Goal: Task Accomplishment & Management: Use online tool/utility

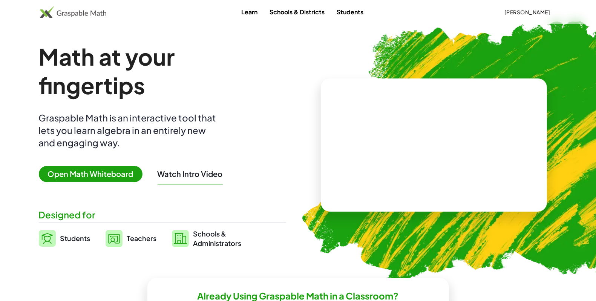
click at [106, 173] on span "Open Math Whiteboard" at bounding box center [91, 174] width 104 height 16
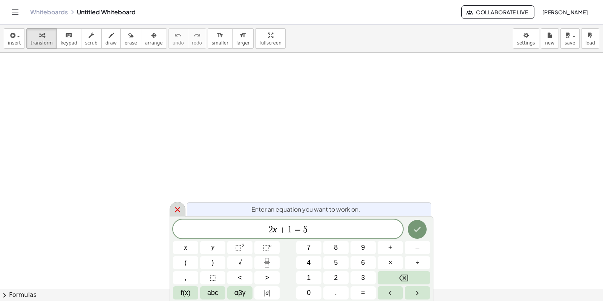
click at [180, 209] on icon at bounding box center [177, 209] width 9 height 9
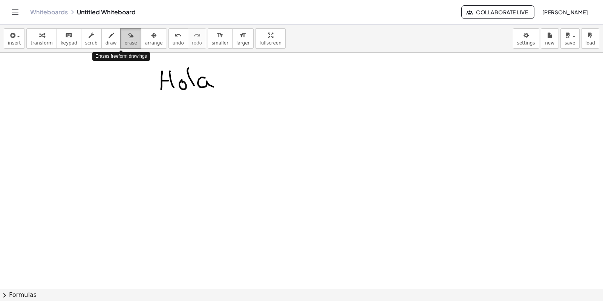
click at [128, 38] on icon "button" at bounding box center [130, 35] width 5 height 9
drag, startPoint x: 187, startPoint y: 71, endPoint x: 189, endPoint y: 94, distance: 23.1
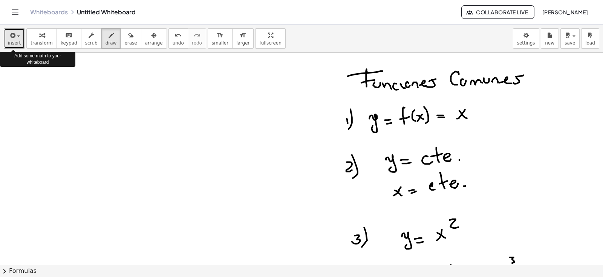
click at [14, 38] on icon "button" at bounding box center [12, 35] width 7 height 9
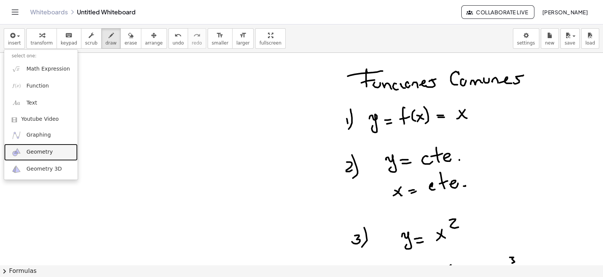
click at [40, 151] on span "Geometry" at bounding box center [39, 152] width 26 height 8
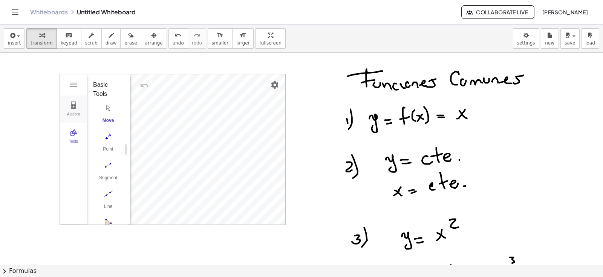
click at [76, 104] on img "Geometry" at bounding box center [73, 105] width 9 height 9
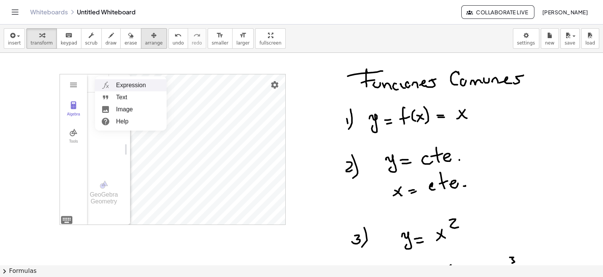
click at [145, 38] on div "button" at bounding box center [154, 35] width 18 height 9
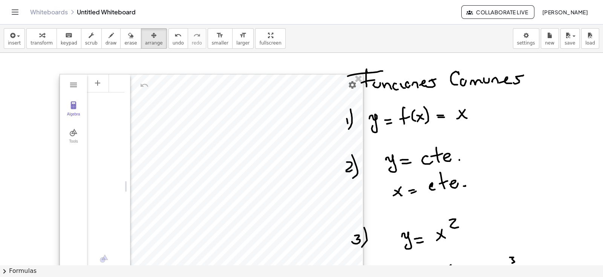
drag, startPoint x: 280, startPoint y: 221, endPoint x: 358, endPoint y: 295, distance: 107.8
click at [358, 277] on html "Graspable Math Activities Whiteboards Classes Account v1.28.5 | Privacy policy …" at bounding box center [301, 138] width 603 height 277
click at [119, 85] on li "Expression" at bounding box center [131, 85] width 72 height 12
click at [353, 86] on img "Settings" at bounding box center [353, 84] width 9 height 9
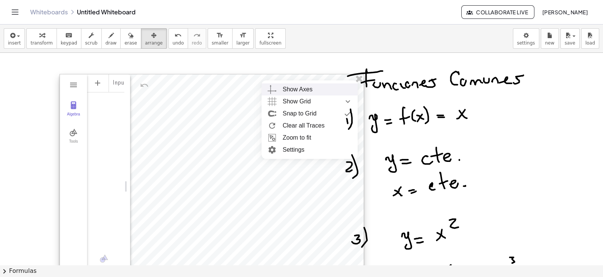
click at [302, 90] on div "Show Axes" at bounding box center [298, 89] width 30 height 12
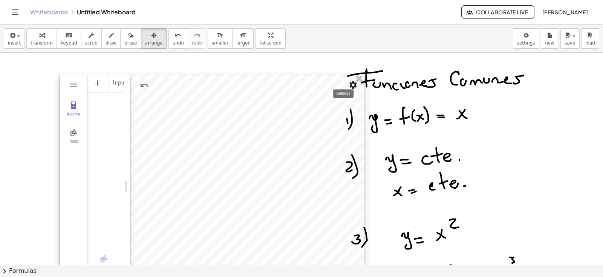
click at [353, 86] on img "Settings" at bounding box center [353, 84] width 9 height 9
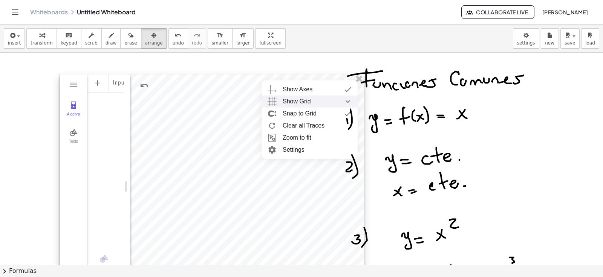
click at [318, 104] on div "Show Grid" at bounding box center [317, 101] width 69 height 12
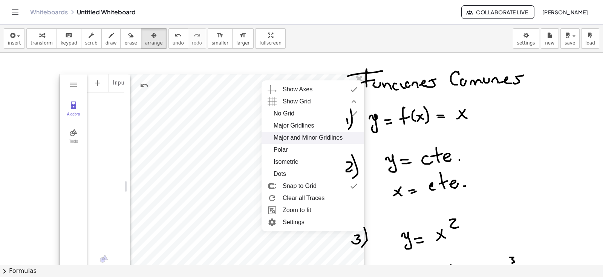
click at [295, 138] on div "Major and Minor Gridlines" at bounding box center [308, 138] width 69 height 12
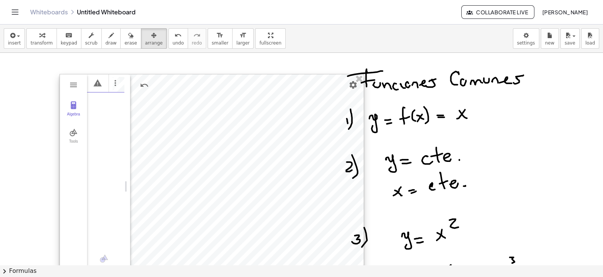
scroll to position [0, 5]
click at [123, 84] on div "Algebra" at bounding box center [118, 83] width 14 height 18
drag, startPoint x: 129, startPoint y: 184, endPoint x: 176, endPoint y: 174, distance: 48.6
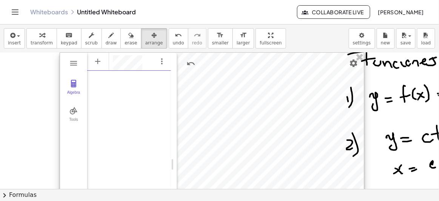
scroll to position [5, 0]
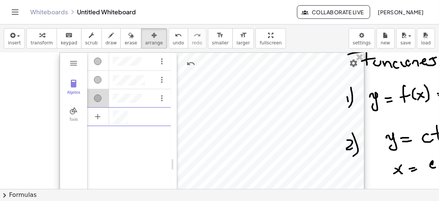
click at [95, 97] on div "Algebra" at bounding box center [98, 99] width 8 height 8
click at [96, 97] on div "Algebra" at bounding box center [98, 99] width 8 height 8
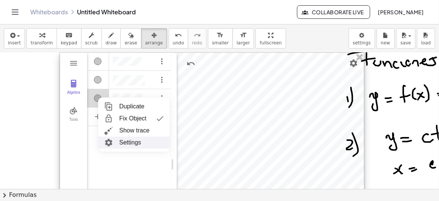
click at [123, 141] on li "Settings" at bounding box center [134, 143] width 72 height 12
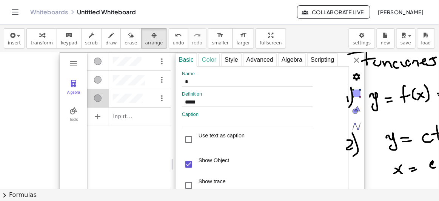
click at [212, 57] on div "Color" at bounding box center [208, 60] width 21 height 14
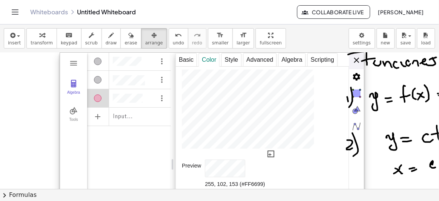
click at [354, 58] on div "**********" at bounding box center [269, 165] width 189 height 225
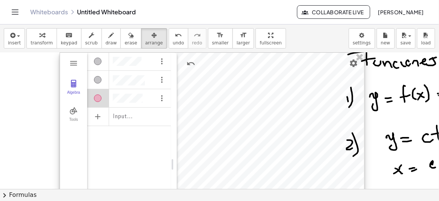
click at [242, 119] on div at bounding box center [212, 165] width 304 height 224
click at [241, 120] on div at bounding box center [212, 165] width 304 height 224
drag, startPoint x: 240, startPoint y: 119, endPoint x: 237, endPoint y: 107, distance: 12.4
click at [237, 107] on div at bounding box center [212, 165] width 304 height 224
click at [123, 110] on div "Expression Text Image Help" at bounding box center [131, 137] width 72 height 54
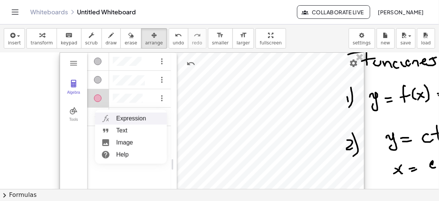
click at [123, 114] on li "Expression" at bounding box center [131, 119] width 72 height 12
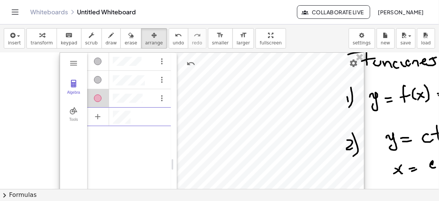
scroll to position [4, 0]
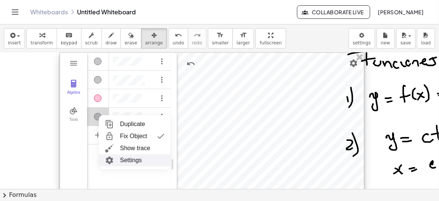
click at [113, 158] on img "Geometry" at bounding box center [110, 161] width 14 height 12
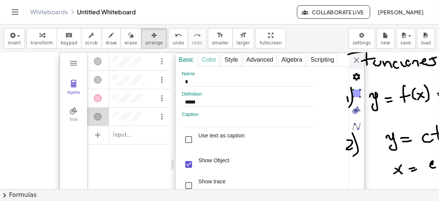
click at [211, 58] on div "Color" at bounding box center [208, 60] width 21 height 14
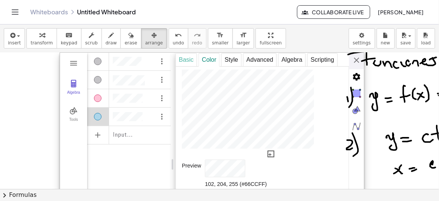
click at [358, 59] on div "**********" at bounding box center [269, 165] width 189 height 225
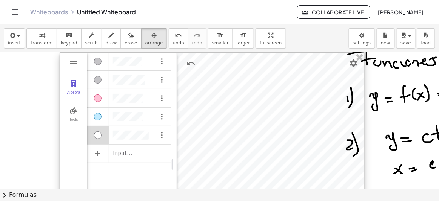
click at [99, 133] on div "Algebra" at bounding box center [98, 136] width 8 height 8
click at [98, 133] on div "Algebra" at bounding box center [98, 136] width 8 height 8
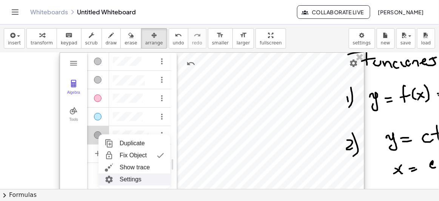
click at [120, 177] on li "Settings" at bounding box center [134, 180] width 72 height 12
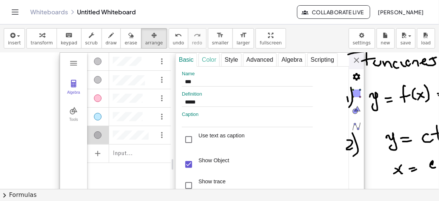
click at [204, 58] on div "Color" at bounding box center [208, 60] width 21 height 14
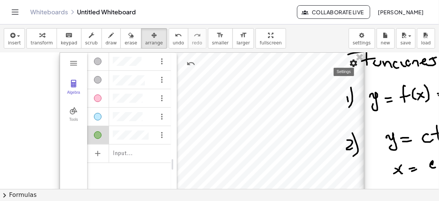
drag, startPoint x: 358, startPoint y: 61, endPoint x: 347, endPoint y: 60, distance: 11.0
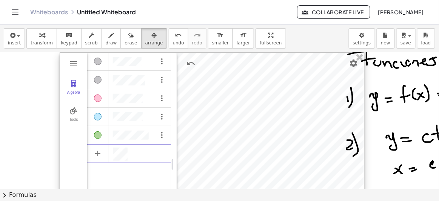
click at [130, 150] on div "Algebra" at bounding box center [129, 153] width 84 height 17
click at [233, 138] on div at bounding box center [212, 165] width 304 height 224
click at [232, 139] on div at bounding box center [212, 165] width 304 height 224
drag, startPoint x: 232, startPoint y: 139, endPoint x: 231, endPoint y: 144, distance: 5.3
click at [231, 144] on div at bounding box center [212, 165] width 304 height 224
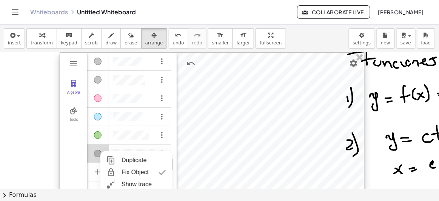
scroll to position [34, 0]
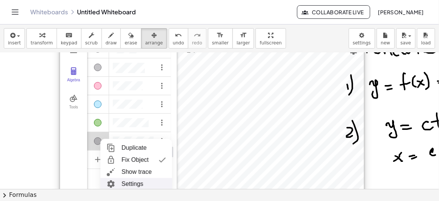
click at [122, 182] on li "Settings" at bounding box center [136, 184] width 72 height 12
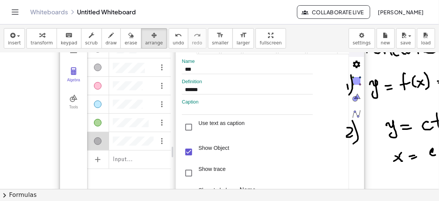
click at [95, 139] on div "Algebra" at bounding box center [98, 142] width 8 height 8
click at [98, 139] on div "Algebra" at bounding box center [98, 142] width 8 height 8
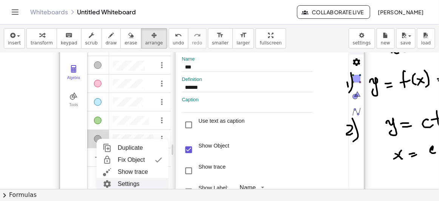
click at [119, 181] on li "Settings" at bounding box center [133, 184] width 72 height 12
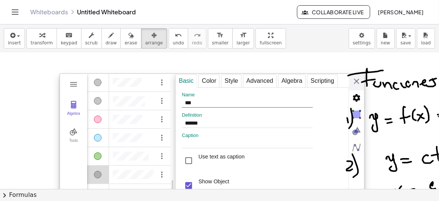
scroll to position [0, 0]
click at [209, 77] on div "Color" at bounding box center [208, 82] width 21 height 14
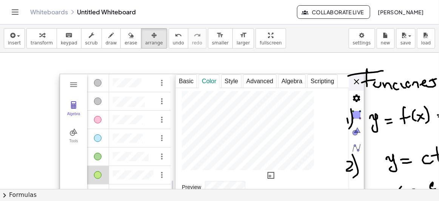
click at [355, 80] on div "**********" at bounding box center [269, 186] width 189 height 225
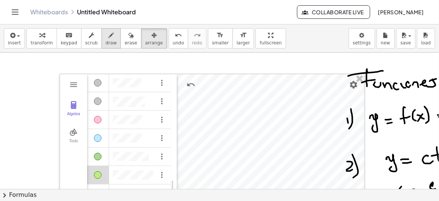
click at [109, 38] on icon "button" at bounding box center [111, 35] width 5 height 9
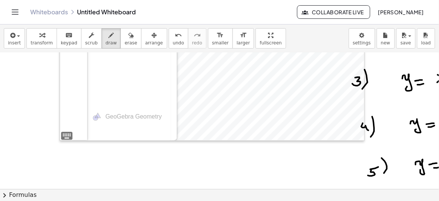
scroll to position [171, 0]
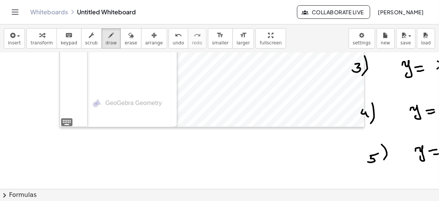
click at [345, 174] on div at bounding box center [219, 142] width 439 height 521
drag, startPoint x: 333, startPoint y: 175, endPoint x: 351, endPoint y: 174, distance: 18.5
click at [351, 174] on div at bounding box center [219, 142] width 439 height 521
click at [128, 37] on icon "button" at bounding box center [130, 35] width 5 height 9
drag, startPoint x: 358, startPoint y: 176, endPoint x: 290, endPoint y: 130, distance: 82.0
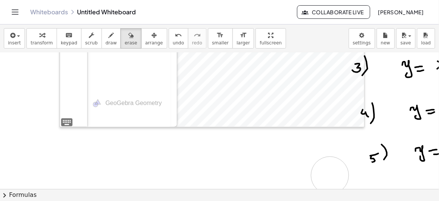
click at [328, 175] on div at bounding box center [219, 142] width 439 height 521
click at [239, 92] on div at bounding box center [219, 142] width 439 height 521
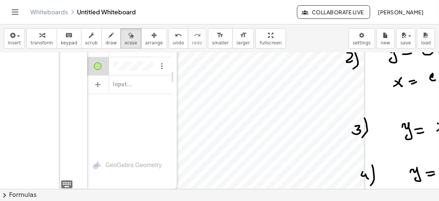
scroll to position [103, 0]
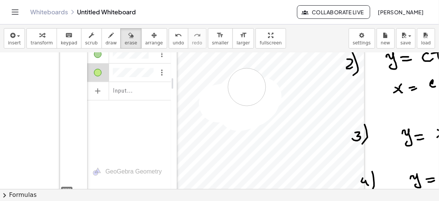
drag, startPoint x: 218, startPoint y: 103, endPoint x: 261, endPoint y: 98, distance: 43.7
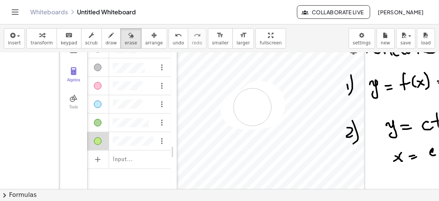
drag, startPoint x: 260, startPoint y: 99, endPoint x: 252, endPoint y: 106, distance: 10.7
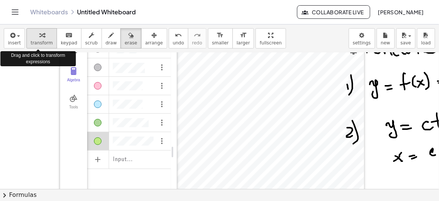
click at [39, 38] on icon "button" at bounding box center [41, 35] width 5 height 9
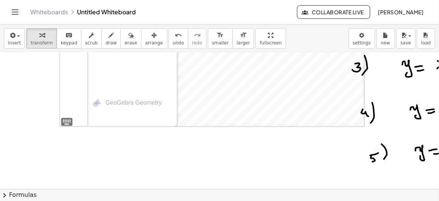
scroll to position [177, 0]
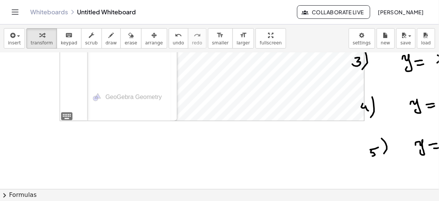
click at [114, 140] on div at bounding box center [219, 136] width 439 height 521
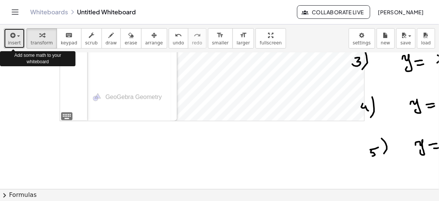
click at [17, 40] on span "insert" at bounding box center [14, 42] width 13 height 5
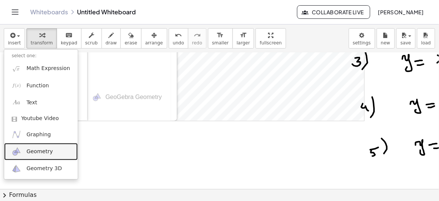
click at [34, 154] on span "Geometry" at bounding box center [39, 152] width 26 height 8
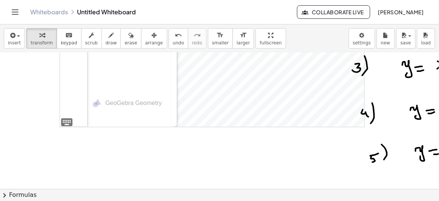
scroll to position [103, 0]
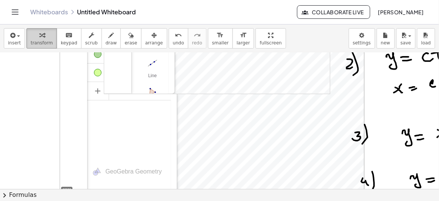
click at [45, 37] on div "button" at bounding box center [42, 35] width 22 height 9
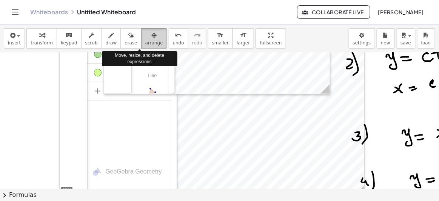
click at [145, 40] on span "arrange" at bounding box center [154, 42] width 18 height 5
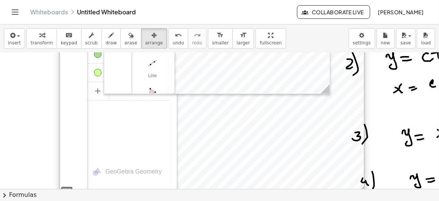
scroll to position [171, 0]
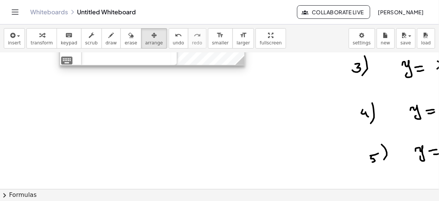
drag, startPoint x: 363, startPoint y: 126, endPoint x: 239, endPoint y: 62, distance: 139.3
click at [239, 61] on icon at bounding box center [239, 60] width 9 height 9
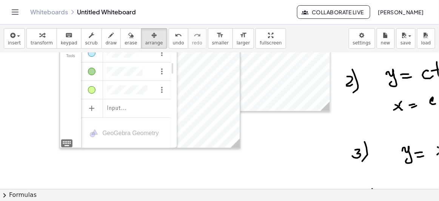
scroll to position [68, 0]
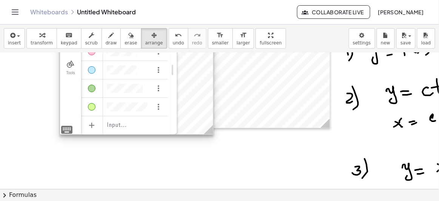
drag, startPoint x: 239, startPoint y: 161, endPoint x: 198, endPoint y: 117, distance: 60.8
click at [204, 125] on icon at bounding box center [208, 129] width 9 height 9
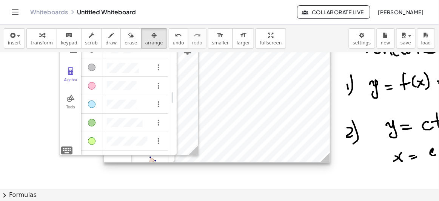
scroll to position [0, 0]
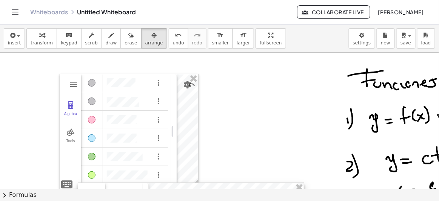
drag, startPoint x: 253, startPoint y: 61, endPoint x: 226, endPoint y: 213, distance: 154.1
click at [226, 201] on html "Graspable Math Activities Whiteboards Classes Account v1.28.5 | Privacy policy …" at bounding box center [219, 100] width 439 height 201
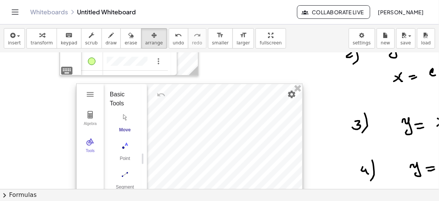
scroll to position [137, 0]
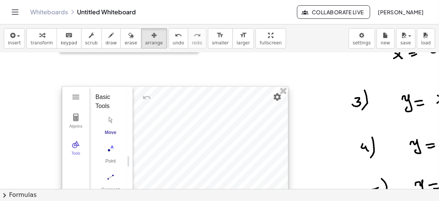
drag, startPoint x: 189, startPoint y: 82, endPoint x: 172, endPoint y: 104, distance: 28.0
click at [172, 104] on div at bounding box center [175, 162] width 226 height 150
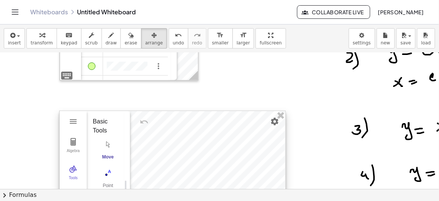
scroll to position [68, 0]
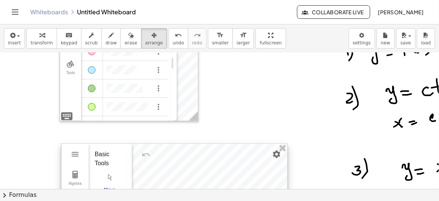
drag, startPoint x: 177, startPoint y: 163, endPoint x: 179, endPoint y: 153, distance: 9.2
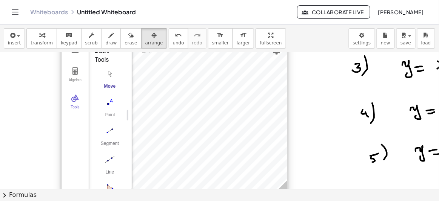
scroll to position [137, 0]
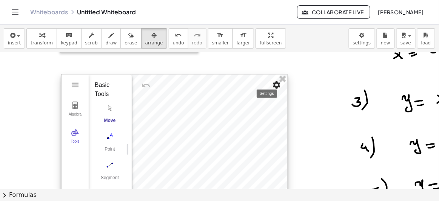
click at [272, 87] on img "Settings" at bounding box center [276, 85] width 9 height 9
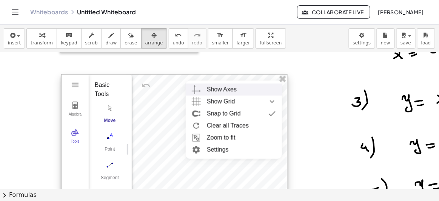
click at [224, 88] on div "Show Axes" at bounding box center [222, 90] width 30 height 12
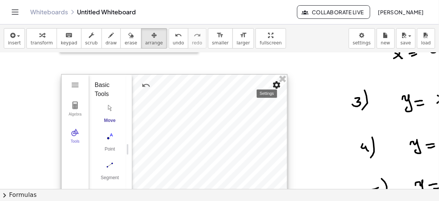
click at [273, 83] on img "Settings" at bounding box center [276, 85] width 9 height 9
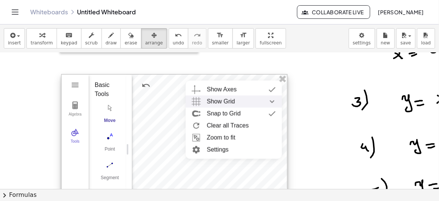
click at [232, 101] on span "Show Grid" at bounding box center [221, 102] width 28 height 12
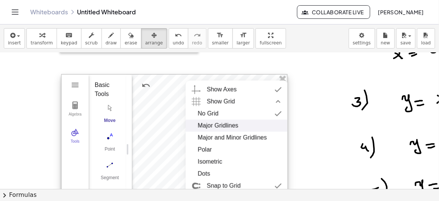
click at [230, 124] on div "Major Gridlines" at bounding box center [218, 126] width 41 height 12
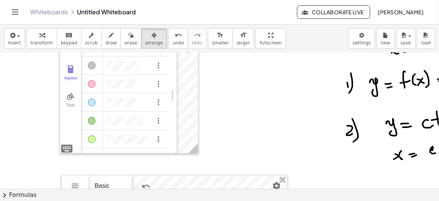
scroll to position [103, 0]
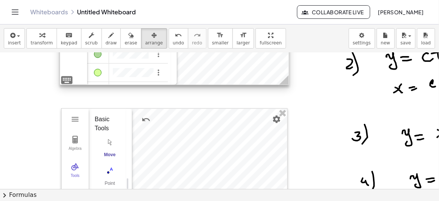
drag, startPoint x: 196, startPoint y: 81, endPoint x: 287, endPoint y: 80, distance: 90.5
click at [287, 80] on icon at bounding box center [283, 79] width 9 height 9
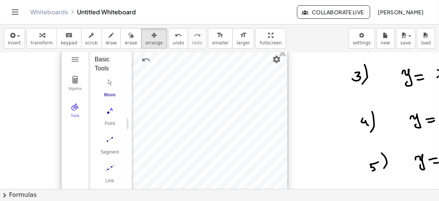
scroll to position [171, 0]
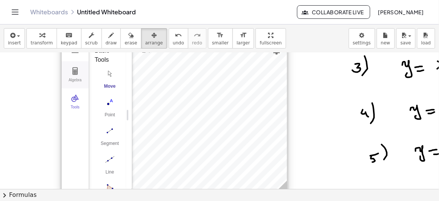
click at [77, 72] on img "Geometry" at bounding box center [75, 71] width 9 height 9
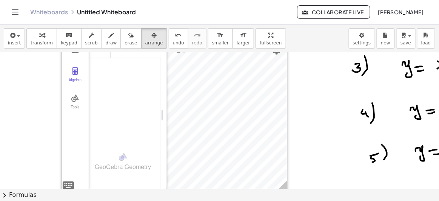
drag, startPoint x: 131, startPoint y: 89, endPoint x: 174, endPoint y: 90, distance: 42.6
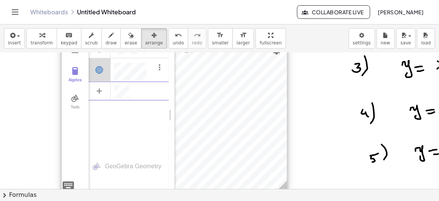
click at [286, 147] on div at bounding box center [174, 115] width 226 height 150
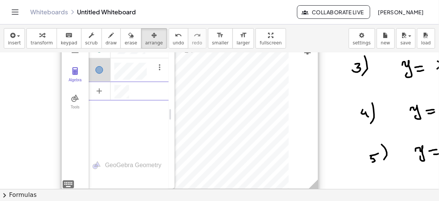
drag, startPoint x: 286, startPoint y: 185, endPoint x: 317, endPoint y: 184, distance: 30.9
click at [317, 184] on icon at bounding box center [312, 184] width 9 height 9
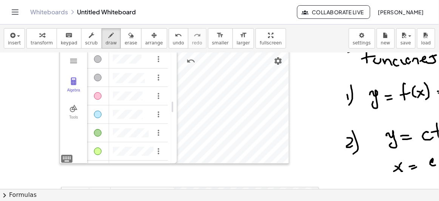
scroll to position [34, 0]
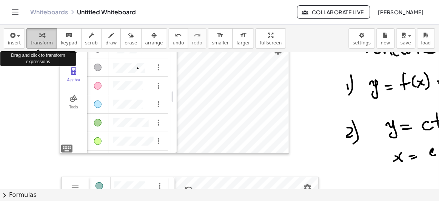
click at [39, 36] on icon "button" at bounding box center [41, 35] width 5 height 9
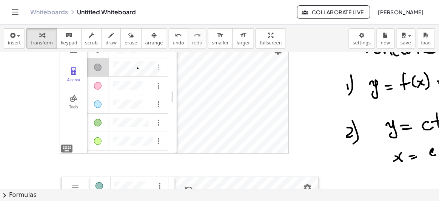
scroll to position [4, 0]
click at [95, 70] on div "Algebra" at bounding box center [98, 68] width 22 height 20
click at [97, 66] on div "Show / Hide Object" at bounding box center [98, 68] width 8 height 8
click at [156, 65] on img "Options" at bounding box center [158, 67] width 9 height 9
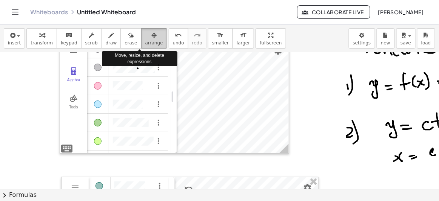
click at [151, 38] on icon "button" at bounding box center [153, 35] width 5 height 9
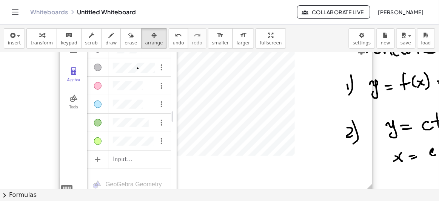
drag, startPoint x: 286, startPoint y: 152, endPoint x: 369, endPoint y: 192, distance: 92.6
click at [369, 192] on div "insert select one: Math Expression Function Text Youtube Video Graphing Geometr…" at bounding box center [219, 113] width 439 height 177
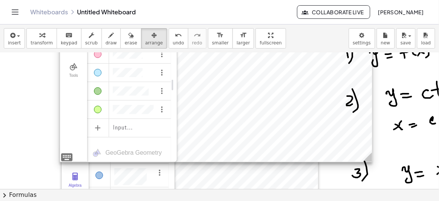
scroll to position [68, 0]
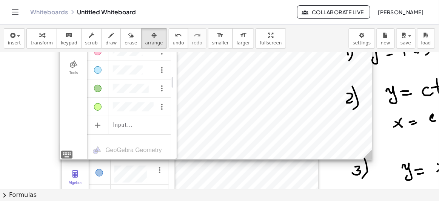
click at [226, 100] on div at bounding box center [216, 82] width 312 height 153
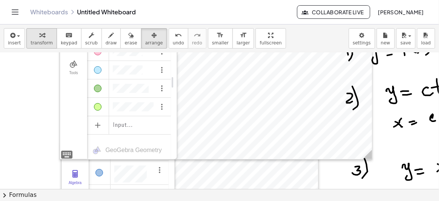
click at [40, 36] on icon "button" at bounding box center [41, 35] width 5 height 9
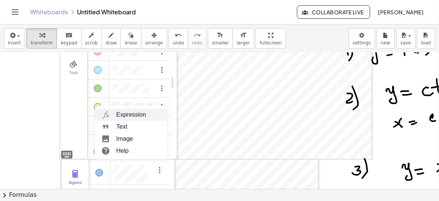
click at [115, 113] on li "Expression" at bounding box center [131, 115] width 72 height 12
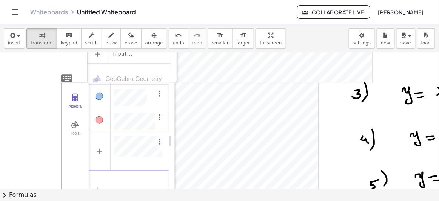
scroll to position [155, 0]
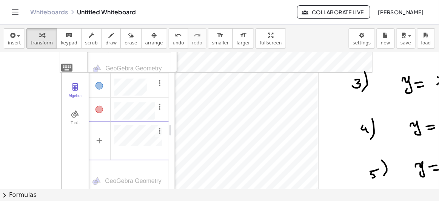
click at [97, 83] on div "Algebra" at bounding box center [99, 86] width 8 height 8
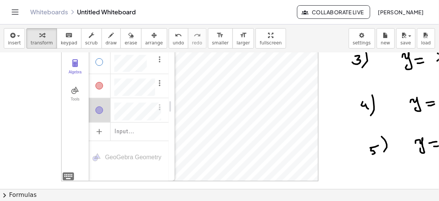
scroll to position [190, 0]
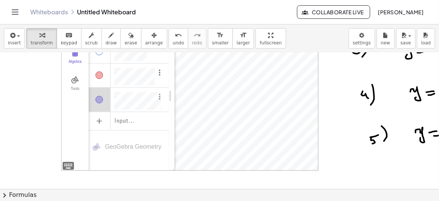
click at [155, 95] on img "Options" at bounding box center [159, 96] width 9 height 9
click at [157, 113] on div "Input…" at bounding box center [129, 121] width 80 height 17
click at [157, 103] on div "Algebra" at bounding box center [162, 100] width 14 height 24
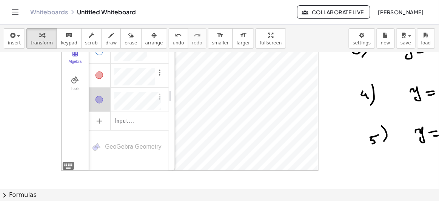
click at [155, 102] on div "Algebra" at bounding box center [162, 100] width 14 height 24
click at [51, 125] on div at bounding box center [219, 123] width 439 height 521
click at [157, 92] on img "Options" at bounding box center [159, 96] width 9 height 9
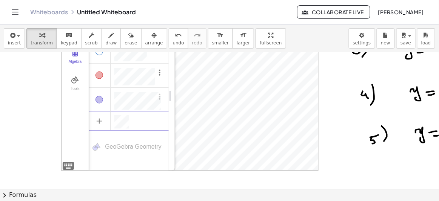
click at [153, 117] on div "Algebra" at bounding box center [129, 120] width 80 height 17
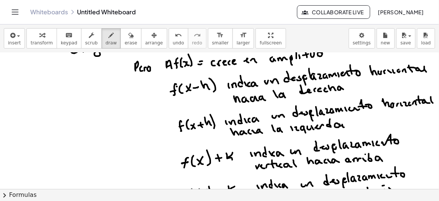
scroll to position [520, 0]
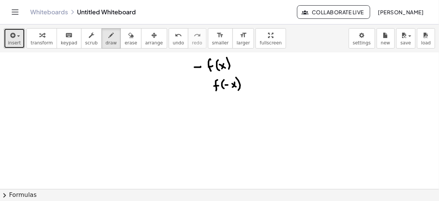
click at [17, 40] on span "insert" at bounding box center [14, 42] width 13 height 5
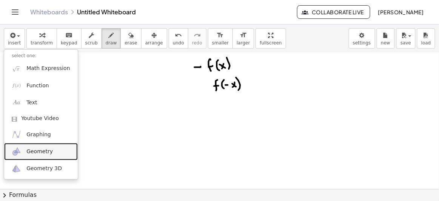
click at [38, 151] on span "Geometry" at bounding box center [39, 152] width 26 height 8
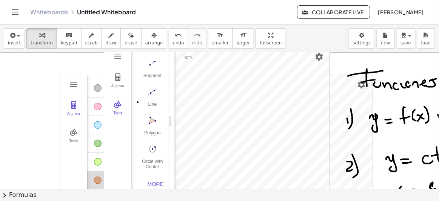
scroll to position [77, 0]
click at [40, 39] on icon "button" at bounding box center [41, 35] width 5 height 9
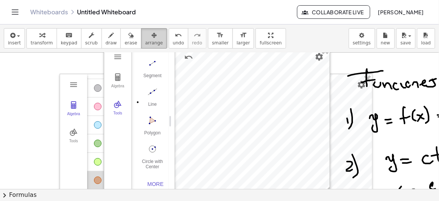
click at [151, 35] on icon "button" at bounding box center [153, 35] width 5 height 9
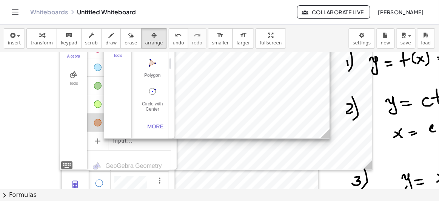
scroll to position [68, 0]
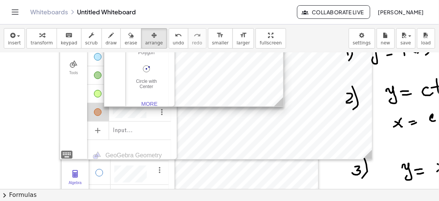
drag, startPoint x: 326, startPoint y: 126, endPoint x: 248, endPoint y: 90, distance: 86.4
click at [278, 104] on icon at bounding box center [278, 101] width 9 height 9
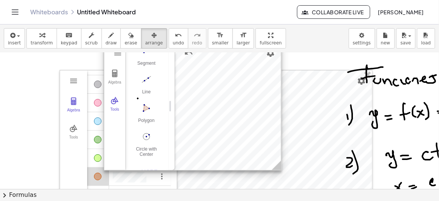
scroll to position [0, 0]
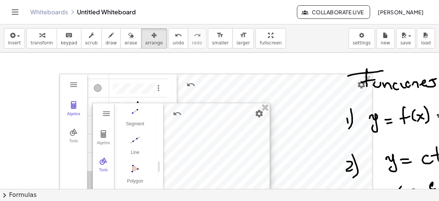
drag, startPoint x: 236, startPoint y: 85, endPoint x: 219, endPoint y: 177, distance: 94.0
click at [221, 177] on div at bounding box center [181, 167] width 177 height 128
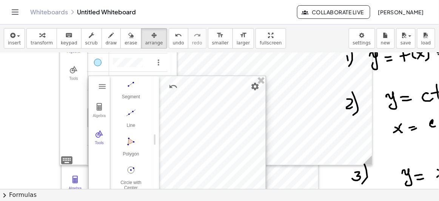
scroll to position [137, 0]
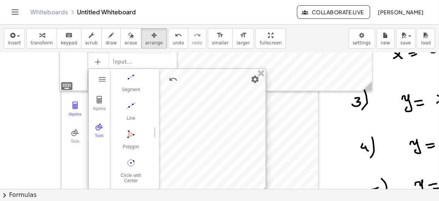
drag, startPoint x: 181, startPoint y: 84, endPoint x: 179, endPoint y: 166, distance: 82.6
click at [180, 168] on div at bounding box center [177, 133] width 177 height 128
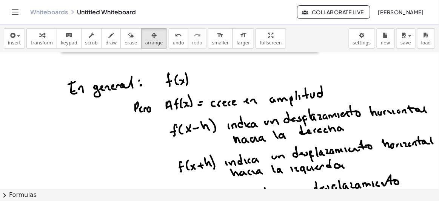
scroll to position [240, 0]
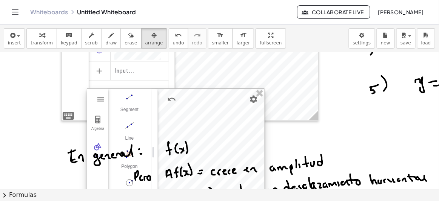
drag, startPoint x: 170, startPoint y: 77, endPoint x: 173, endPoint y: 133, distance: 55.9
click at [169, 191] on div "insert select one: Math Expression Function Text Youtube Video Graphing Geometr…" at bounding box center [219, 113] width 439 height 177
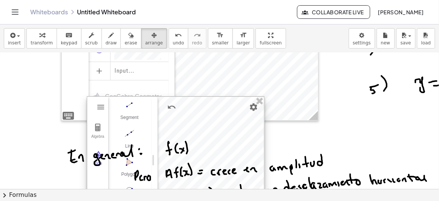
scroll to position [343, 0]
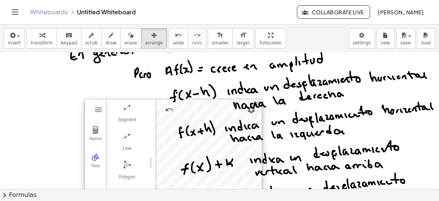
drag, startPoint x: 160, startPoint y: 88, endPoint x: 157, endPoint y: 194, distance: 105.6
click at [157, 194] on div "insert select one: Math Expression Function Text Youtube Video Graphing Geometr…" at bounding box center [219, 113] width 439 height 177
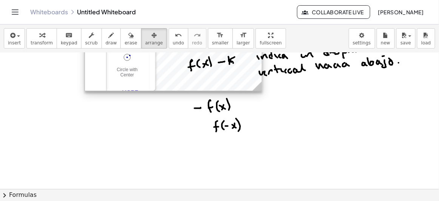
scroll to position [480, 0]
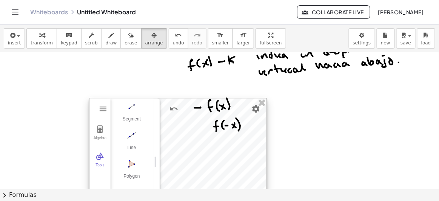
drag, startPoint x: 179, startPoint y: 76, endPoint x: 184, endPoint y: 214, distance: 138.1
click at [184, 201] on html "Graspable Math Activities Whiteboards Classes Account v1.28.5 | Privacy policy …" at bounding box center [219, 100] width 439 height 201
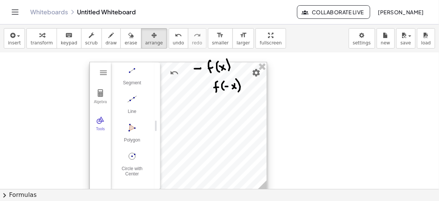
scroll to position [548, 0]
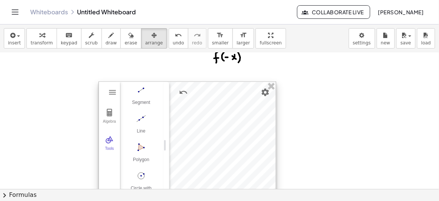
drag, startPoint x: 180, startPoint y: 101, endPoint x: 189, endPoint y: 150, distance: 49.9
click at [189, 150] on div at bounding box center [187, 146] width 177 height 128
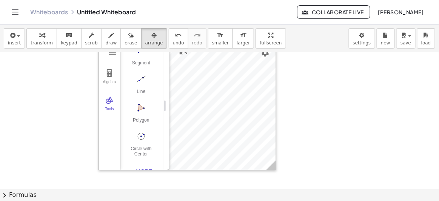
scroll to position [651, 0]
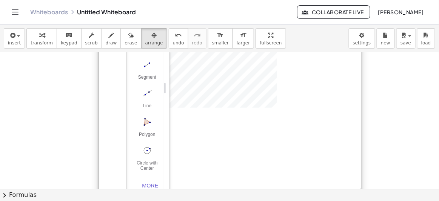
drag, startPoint x: 273, startPoint y: 105, endPoint x: 375, endPoint y: 209, distance: 145.3
click at [375, 201] on html "Graspable Math Activities Whiteboards Classes Account v1.28.5 | Privacy policy …" at bounding box center [219, 100] width 439 height 201
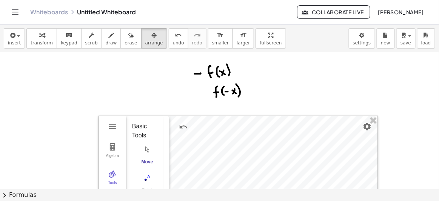
scroll to position [548, 0]
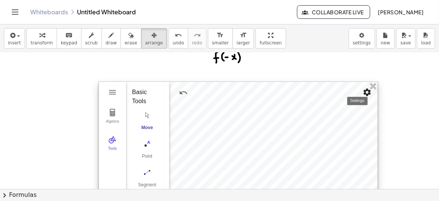
click at [363, 91] on img "Settings" at bounding box center [366, 92] width 9 height 9
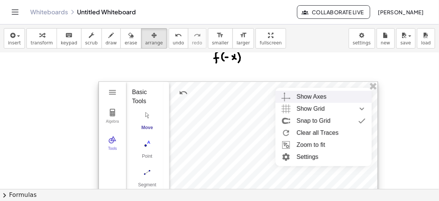
click at [329, 97] on div "Show Axes" at bounding box center [330, 97] width 69 height 12
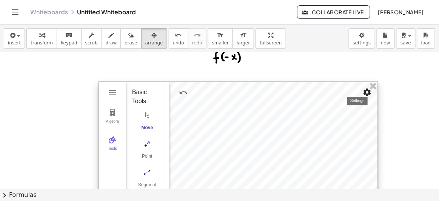
click at [366, 94] on img "Settings" at bounding box center [366, 92] width 9 height 9
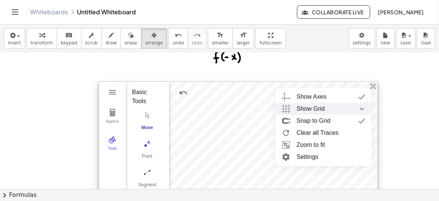
click at [328, 109] on div "Show Grid" at bounding box center [330, 109] width 69 height 12
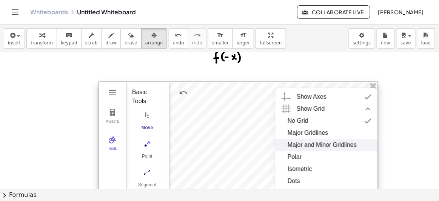
click at [313, 144] on div "Major and Minor Gridlines" at bounding box center [321, 145] width 69 height 12
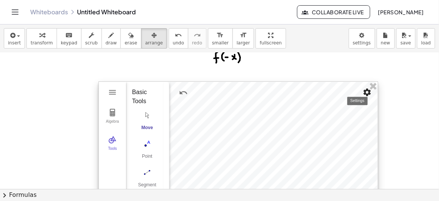
click at [363, 96] on button "Settings" at bounding box center [367, 93] width 14 height 14
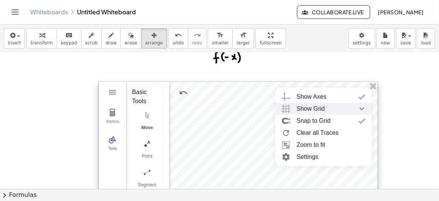
click at [339, 108] on div "Show Grid" at bounding box center [330, 109] width 69 height 12
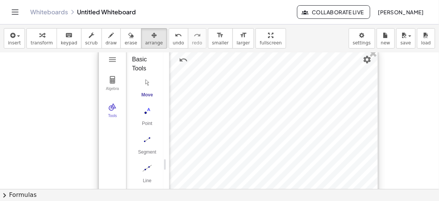
scroll to position [583, 0]
click at [113, 76] on img "Geometry" at bounding box center [112, 78] width 9 height 9
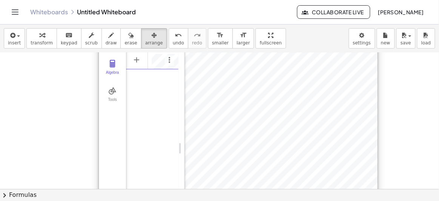
scroll to position [615, 0]
click at [296, 142] on div at bounding box center [238, 131] width 279 height 232
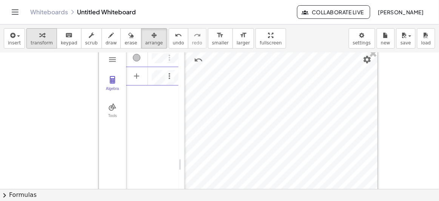
click at [39, 35] on icon "button" at bounding box center [41, 35] width 5 height 9
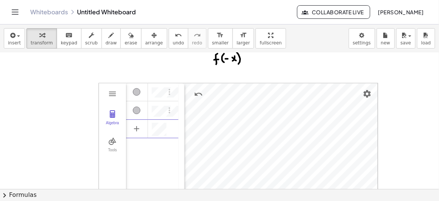
scroll to position [4, 0]
drag, startPoint x: 183, startPoint y: 134, endPoint x: 226, endPoint y: 135, distance: 43.0
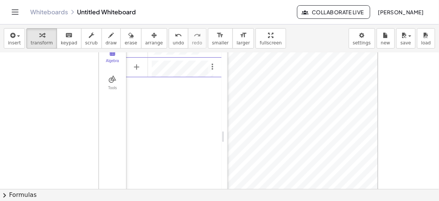
scroll to position [602, 0]
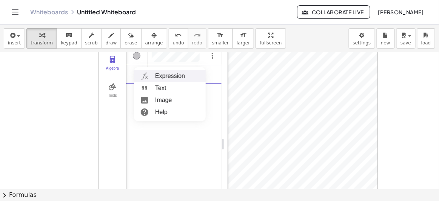
click at [164, 74] on li "Expression" at bounding box center [170, 76] width 72 height 12
click at [168, 75] on li "Expression" at bounding box center [170, 76] width 72 height 12
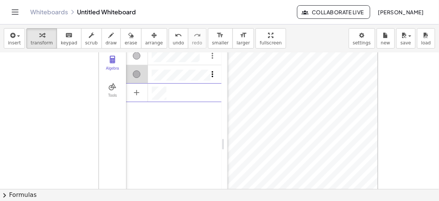
click at [210, 71] on img "Options" at bounding box center [212, 74] width 9 height 9
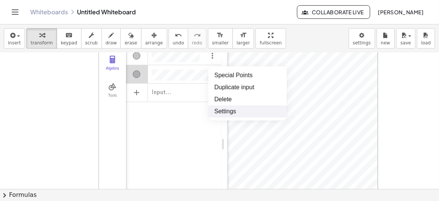
click at [226, 111] on li "Settings" at bounding box center [247, 112] width 78 height 12
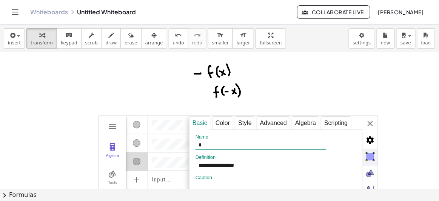
scroll to position [548, 0]
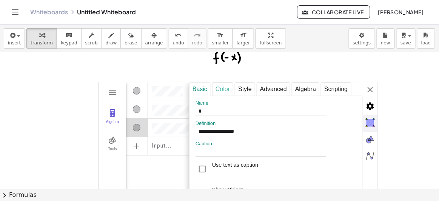
click at [223, 86] on div "Color" at bounding box center [222, 90] width 21 height 14
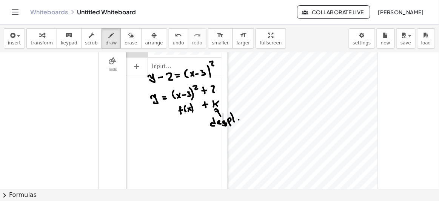
scroll to position [617, 0]
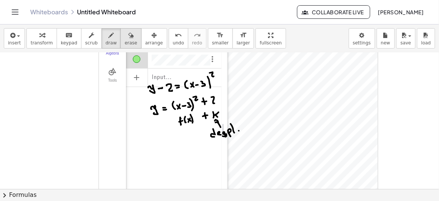
click at [128, 37] on icon "button" at bounding box center [130, 35] width 5 height 9
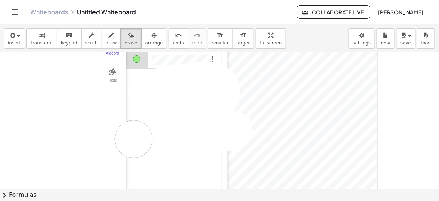
drag, startPoint x: 147, startPoint y: 89, endPoint x: 12, endPoint y: 115, distance: 137.2
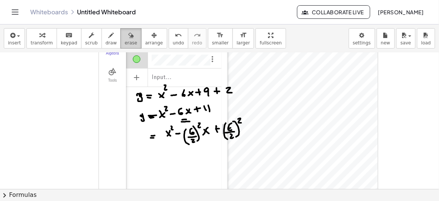
click at [128, 32] on icon "button" at bounding box center [130, 35] width 5 height 9
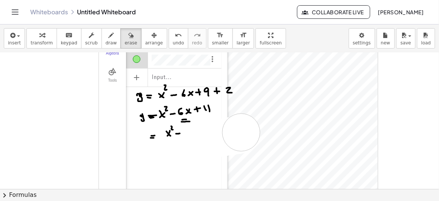
drag, startPoint x: 200, startPoint y: 150, endPoint x: 241, endPoint y: 132, distance: 44.9
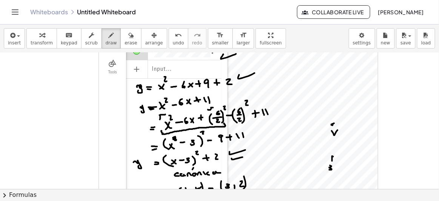
scroll to position [582, 0]
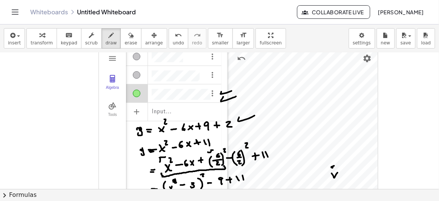
click at [39, 38] on icon "button" at bounding box center [41, 35] width 5 height 9
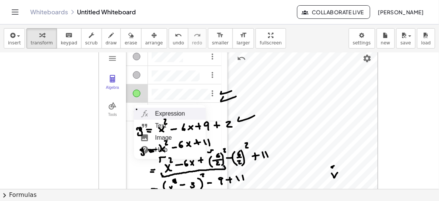
click at [165, 110] on li "Expression" at bounding box center [170, 114] width 72 height 12
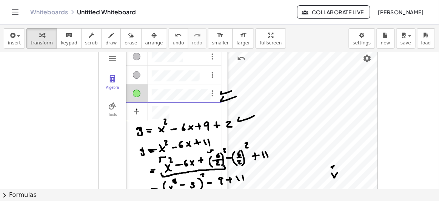
scroll to position [4, 0]
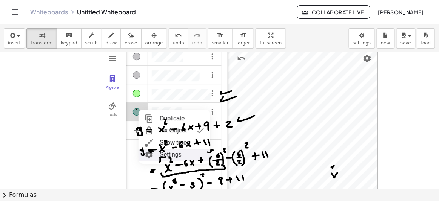
click at [172, 151] on li "Settings" at bounding box center [174, 155] width 72 height 12
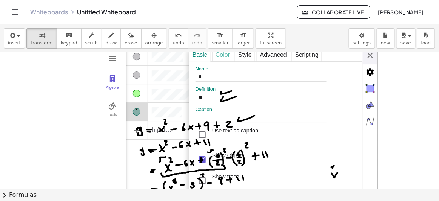
click at [224, 52] on div "Color" at bounding box center [222, 55] width 21 height 14
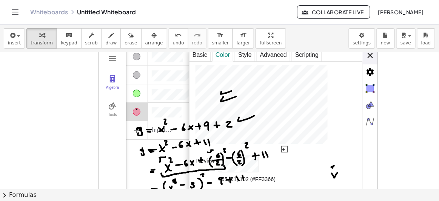
click at [369, 54] on div "**********" at bounding box center [283, 164] width 189 height 232
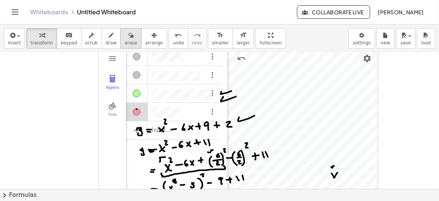
click at [128, 38] on icon "button" at bounding box center [130, 35] width 5 height 9
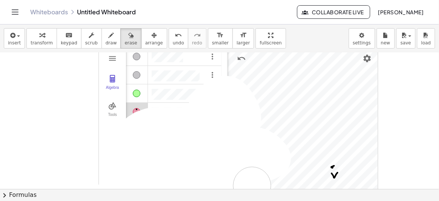
drag, startPoint x: 141, startPoint y: 130, endPoint x: 282, endPoint y: 164, distance: 145.0
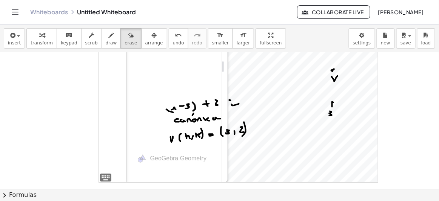
scroll to position [683, 0]
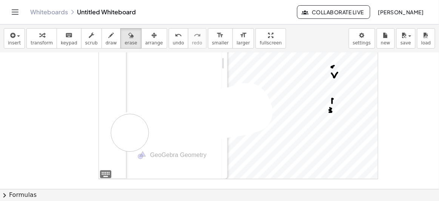
drag, startPoint x: 184, startPoint y: 91, endPoint x: 208, endPoint y: 118, distance: 35.8
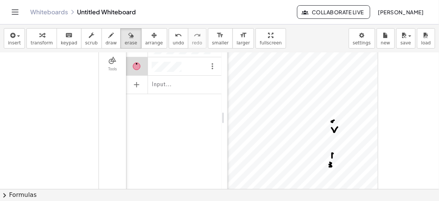
scroll to position [614, 0]
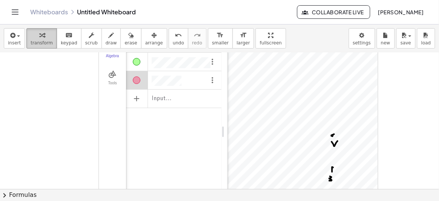
click at [42, 37] on div "button" at bounding box center [42, 35] width 22 height 9
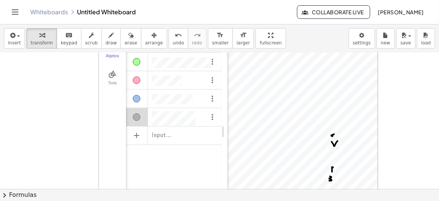
scroll to position [4, 0]
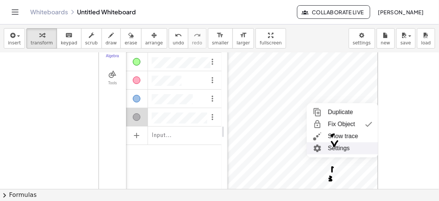
click at [334, 146] on li "Settings" at bounding box center [343, 149] width 72 height 12
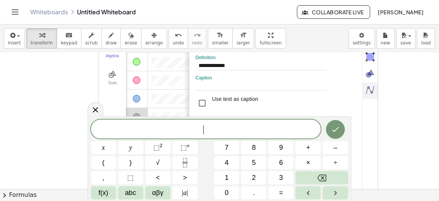
click at [135, 114] on div "Algebra" at bounding box center [137, 118] width 8 height 8
click at [92, 108] on icon at bounding box center [95, 109] width 9 height 9
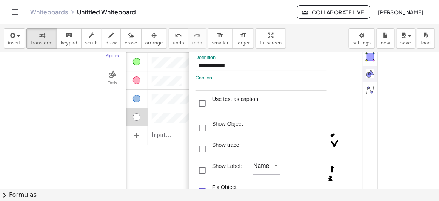
scroll to position [545, 0]
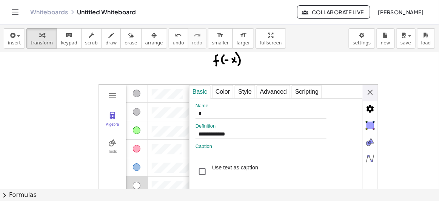
click at [371, 91] on img "Geometry" at bounding box center [369, 92] width 15 height 15
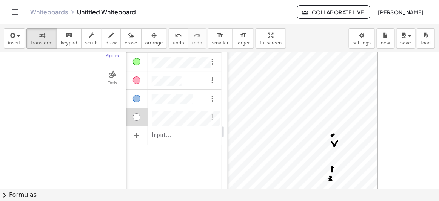
scroll to position [4, 0]
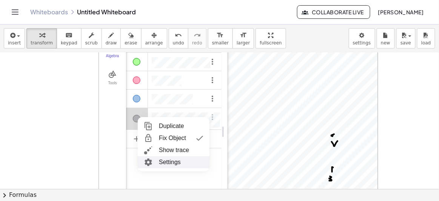
click at [150, 161] on img "Geometry" at bounding box center [148, 163] width 14 height 12
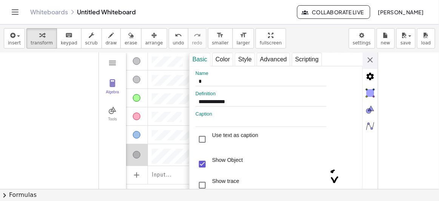
scroll to position [511, 0]
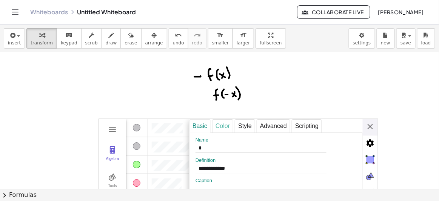
click at [224, 125] on div "Color" at bounding box center [222, 127] width 21 height 14
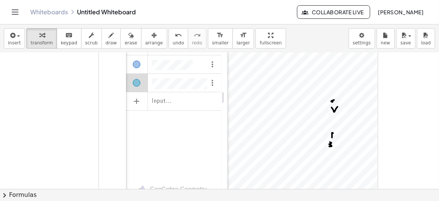
scroll to position [614, 0]
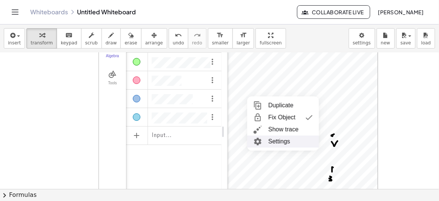
click at [275, 141] on li "Settings" at bounding box center [283, 142] width 72 height 12
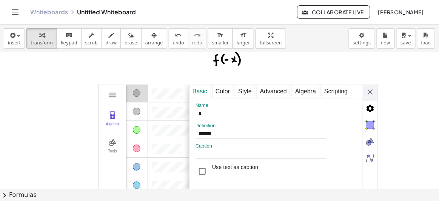
scroll to position [545, 0]
click at [216, 89] on div "Color" at bounding box center [222, 92] width 21 height 14
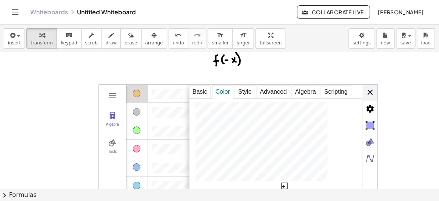
click at [369, 90] on div "**********" at bounding box center [283, 201] width 189 height 232
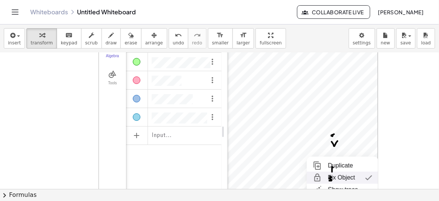
scroll to position [632, 0]
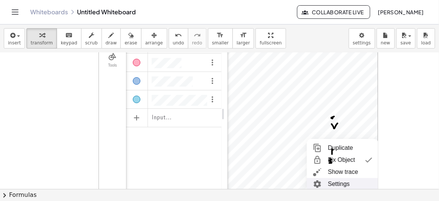
click at [325, 180] on li "Settings" at bounding box center [343, 184] width 72 height 12
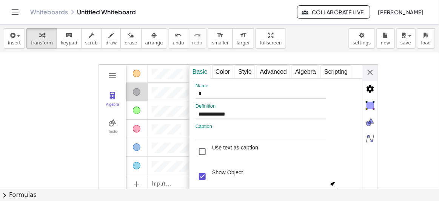
scroll to position [563, 0]
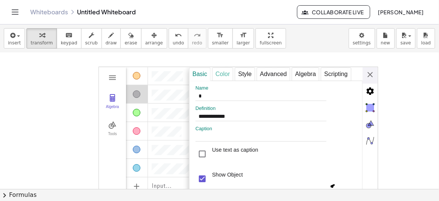
click at [220, 68] on div "Color" at bounding box center [222, 75] width 21 height 14
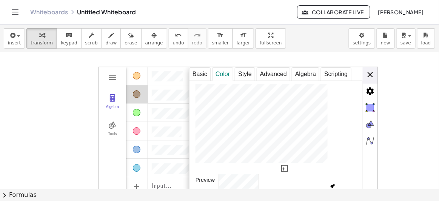
click at [370, 74] on div "**********" at bounding box center [283, 183] width 189 height 232
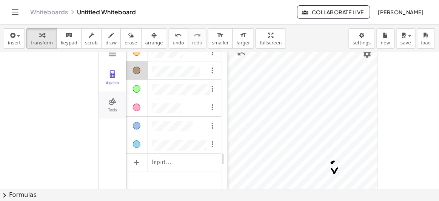
scroll to position [597, 0]
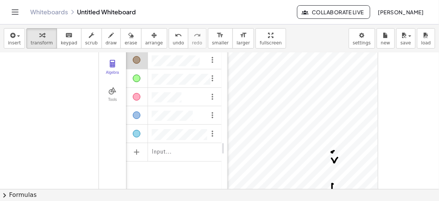
click at [137, 132] on div "Show / Hide Object" at bounding box center [137, 134] width 8 height 8
click at [137, 117] on div "Algebra" at bounding box center [137, 115] width 22 height 18
click at [135, 115] on div "Algebra" at bounding box center [137, 116] width 8 height 8
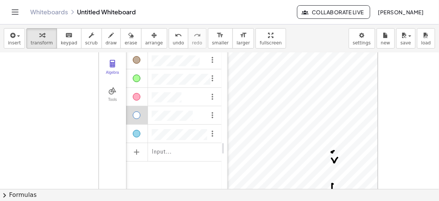
click at [135, 115] on div "Algebra" at bounding box center [137, 116] width 8 height 8
click at [138, 95] on div "Algebra" at bounding box center [137, 97] width 8 height 8
click at [135, 80] on div "Show / Hide Object" at bounding box center [137, 79] width 8 height 8
click at [136, 94] on div "Algebra" at bounding box center [137, 97] width 8 height 8
click at [136, 114] on div "Algebra" at bounding box center [137, 116] width 8 height 8
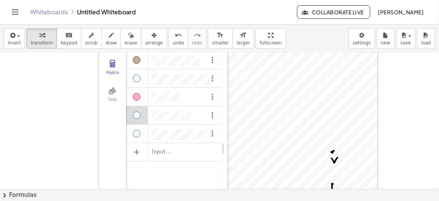
click at [137, 132] on div "Show / Hide Object" at bounding box center [137, 134] width 8 height 8
click at [139, 94] on div "Algebra" at bounding box center [137, 97] width 8 height 8
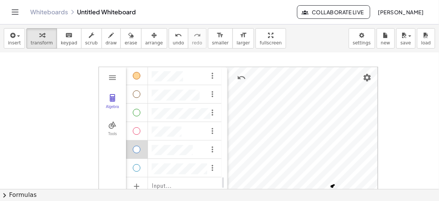
click at [138, 94] on div "Algebra" at bounding box center [137, 95] width 8 height 8
click at [139, 93] on div "Algebra" at bounding box center [137, 95] width 8 height 8
click at [135, 111] on div "Show / Hide Object" at bounding box center [137, 113] width 8 height 8
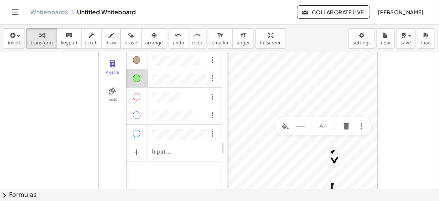
click at [137, 79] on div "Show / Hide Object" at bounding box center [137, 79] width 8 height 8
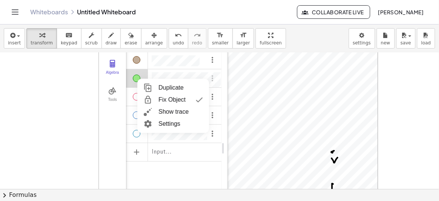
scroll to position [4, 0]
click at [146, 121] on img "Geometry" at bounding box center [148, 124] width 14 height 12
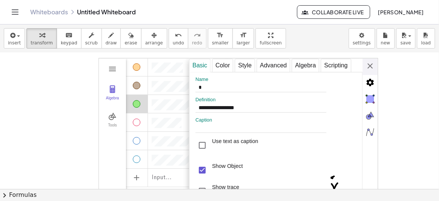
scroll to position [563, 0]
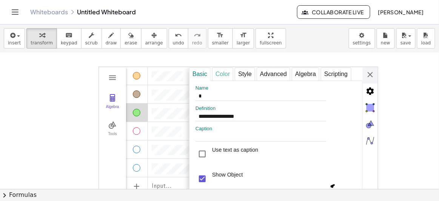
click at [224, 71] on div "Color" at bounding box center [222, 75] width 21 height 14
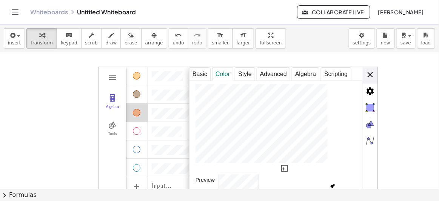
click at [371, 76] on div "**********" at bounding box center [283, 183] width 189 height 232
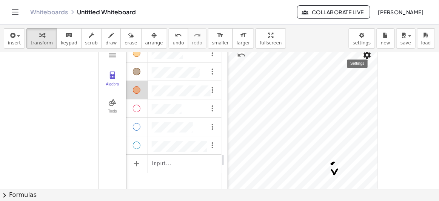
scroll to position [597, 0]
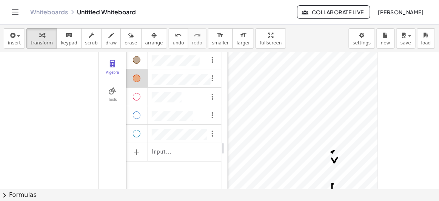
click at [137, 94] on div "Algebra" at bounding box center [137, 97] width 8 height 8
click at [135, 113] on div "Algebra" at bounding box center [137, 116] width 8 height 8
click at [138, 95] on div "Algebra" at bounding box center [137, 97] width 8 height 8
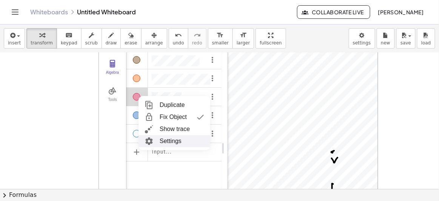
click at [164, 139] on li "Settings" at bounding box center [174, 141] width 72 height 12
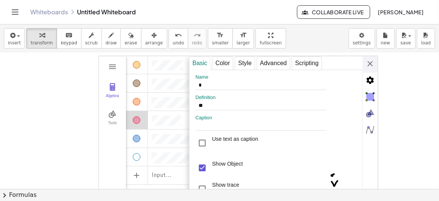
scroll to position [563, 0]
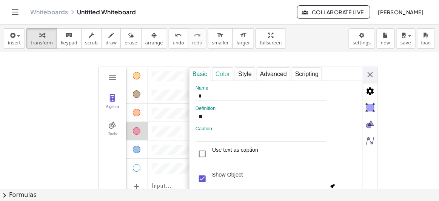
click at [220, 71] on div "Color" at bounding box center [222, 75] width 21 height 14
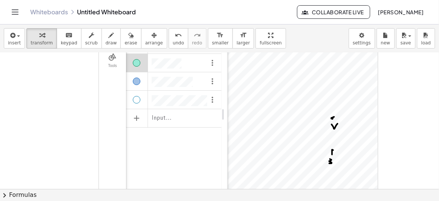
scroll to position [632, 0]
click at [138, 96] on div "Show / Hide Object" at bounding box center [137, 100] width 8 height 8
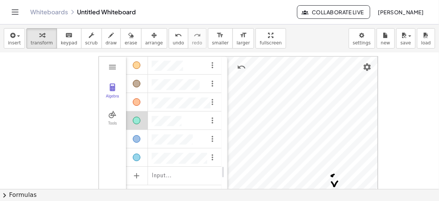
scroll to position [563, 0]
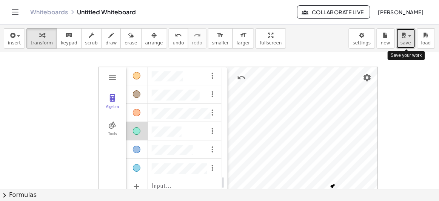
click at [407, 40] on span "save" at bounding box center [405, 42] width 11 height 5
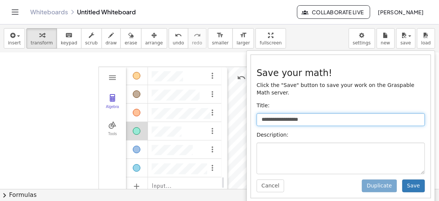
click at [279, 114] on input "**********" at bounding box center [340, 120] width 168 height 13
click at [206, 110] on div "**********" at bounding box center [219, 113] width 439 height 177
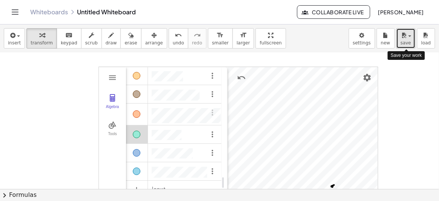
click at [407, 42] on span "save" at bounding box center [405, 42] width 11 height 5
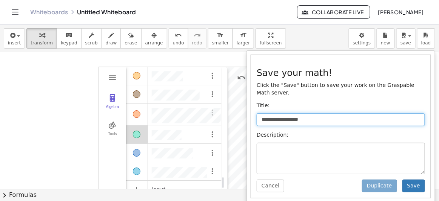
click at [310, 114] on input "**********" at bounding box center [340, 120] width 168 height 13
type input "*"
type input "**********"
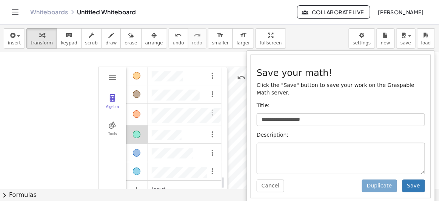
click at [292, 132] on p "Description:" at bounding box center [340, 136] width 168 height 8
click at [283, 132] on p "Description:" at bounding box center [340, 136] width 168 height 8
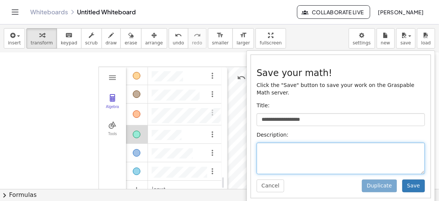
click at [280, 143] on textarea at bounding box center [340, 159] width 168 height 32
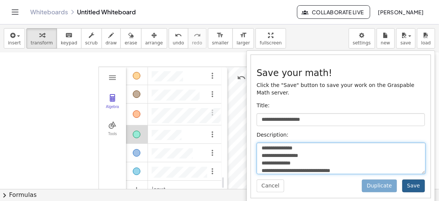
type textarea "**********"
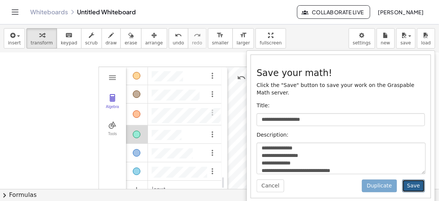
click at [418, 180] on button "Save" at bounding box center [413, 186] width 23 height 13
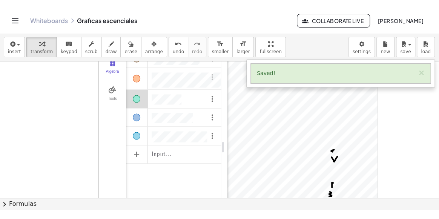
scroll to position [597, 0]
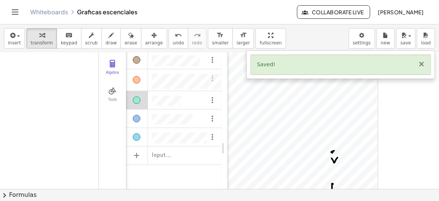
click at [424, 64] on button "×" at bounding box center [421, 64] width 7 height 8
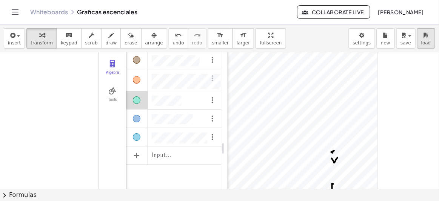
click at [426, 40] on span "load" at bounding box center [426, 42] width 10 height 5
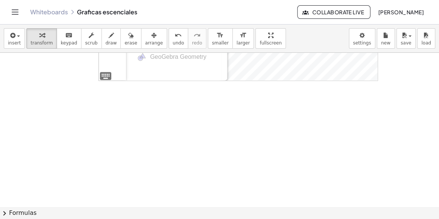
scroll to position [769, 0]
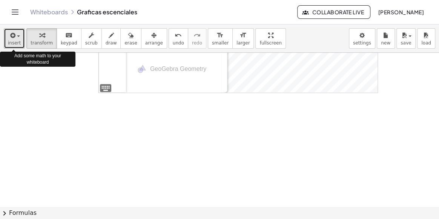
click at [18, 40] on span "insert" at bounding box center [14, 42] width 13 height 5
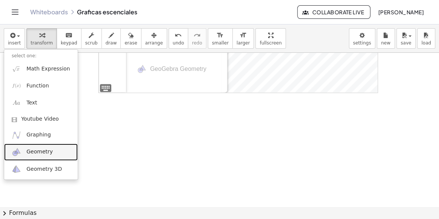
click at [30, 151] on span "Geometry" at bounding box center [39, 152] width 26 height 8
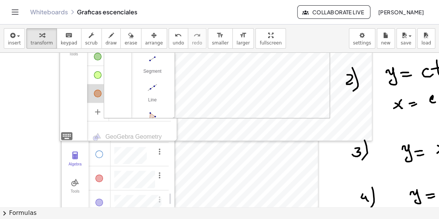
scroll to position [0, 0]
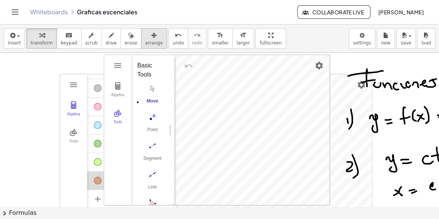
click at [151, 37] on icon "button" at bounding box center [153, 35] width 5 height 9
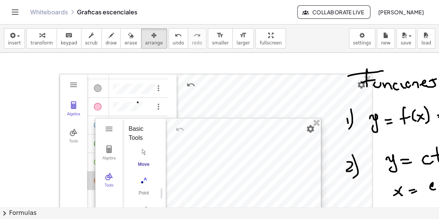
drag, startPoint x: 255, startPoint y: 128, endPoint x: 245, endPoint y: 232, distance: 104.6
click at [245, 219] on html "Graspable Math Activities Whiteboards Classes Account v1.28.5 | Privacy policy …" at bounding box center [219, 109] width 439 height 219
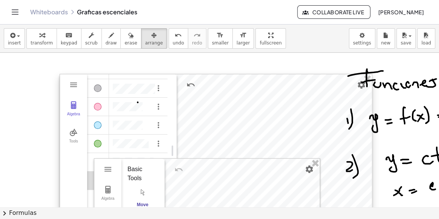
scroll to position [137, 0]
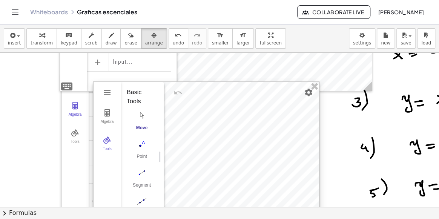
drag, startPoint x: 231, startPoint y: 87, endPoint x: 230, endPoint y: 224, distance: 136.9
click at [230, 219] on html "Graspable Math Activities Whiteboards Classes Account v1.28.5 | Privacy policy …" at bounding box center [219, 109] width 439 height 219
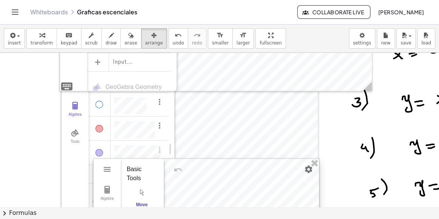
scroll to position [308, 0]
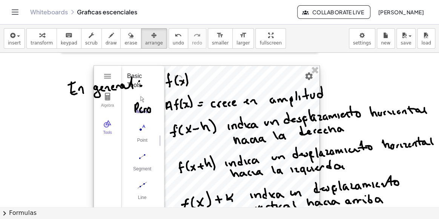
drag, startPoint x: 209, startPoint y: 87, endPoint x: 213, endPoint y: 204, distance: 117.7
click at [210, 219] on html "Graspable Math Activities Whiteboards Classes Account v1.28.5 | Privacy policy …" at bounding box center [219, 109] width 439 height 219
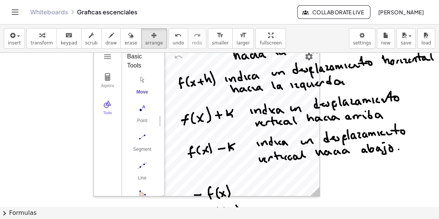
scroll to position [480, 0]
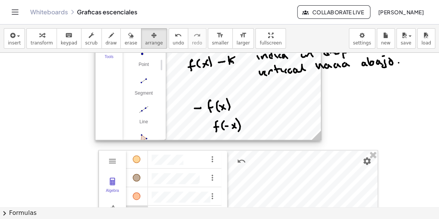
drag, startPoint x: 167, startPoint y: 91, endPoint x: 168, endPoint y: 232, distance: 141.0
click at [168, 219] on html "Graspable Math Activities Whiteboards Classes Account v1.28.5 | Privacy policy …" at bounding box center [219, 109] width 439 height 219
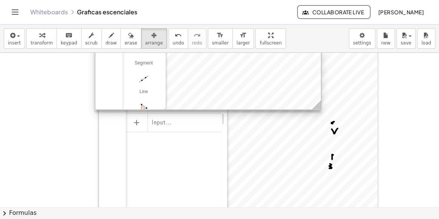
scroll to position [651, 0]
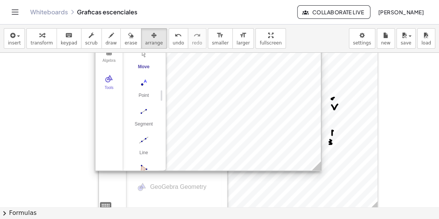
drag, startPoint x: 193, startPoint y: 60, endPoint x: 193, endPoint y: 232, distance: 172.0
click at [193, 219] on html "Graspable Math Activities Whiteboards Classes Account v1.28.5 | Privacy policy …" at bounding box center [219, 109] width 439 height 219
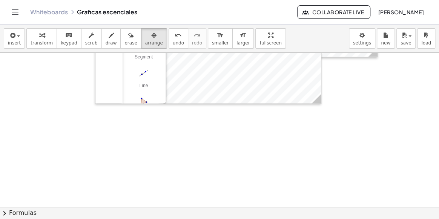
scroll to position [805, 0]
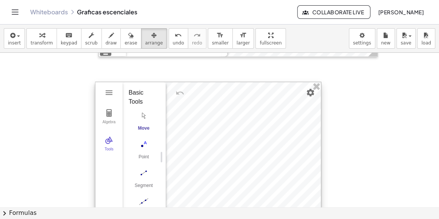
drag, startPoint x: 192, startPoint y: 86, endPoint x: 192, endPoint y: 211, distance: 124.5
click at [192, 211] on div "insert select one: Math Expression Function Text Youtube Video Graphing Geometr…" at bounding box center [219, 122] width 439 height 195
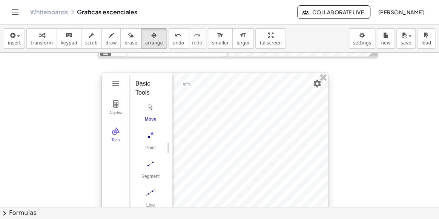
drag, startPoint x: 210, startPoint y: 165, endPoint x: 202, endPoint y: 150, distance: 17.2
click at [209, 149] on div at bounding box center [215, 148] width 226 height 150
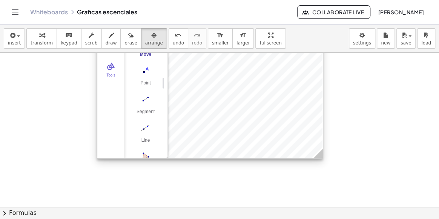
scroll to position [874, 0]
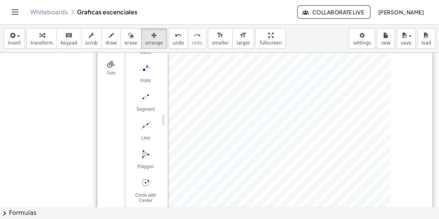
drag, startPoint x: 320, startPoint y: 154, endPoint x: 430, endPoint y: 232, distance: 135.3
click at [430, 219] on html "Graspable Math Activities Whiteboards Classes Account v1.28.5 | Privacy policy …" at bounding box center [219, 109] width 439 height 219
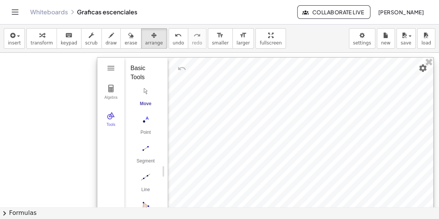
scroll to position [805, 0]
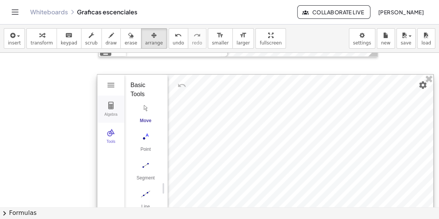
click at [116, 106] on button "Algebra" at bounding box center [110, 109] width 27 height 27
click at [106, 109] on img "Geometry" at bounding box center [110, 105] width 9 height 9
click at [111, 107] on img "Geometry" at bounding box center [110, 105] width 9 height 9
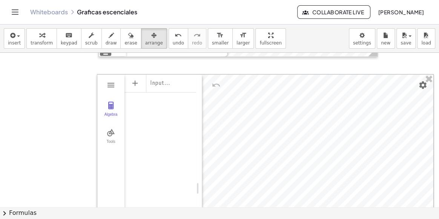
drag, startPoint x: 166, startPoint y: 111, endPoint x: 194, endPoint y: 98, distance: 30.6
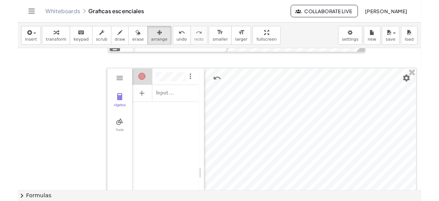
scroll to position [13, 0]
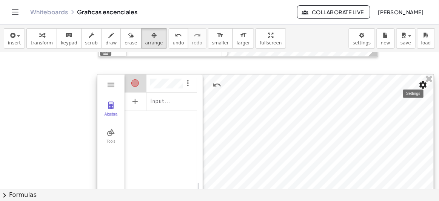
click at [422, 86] on img "Settings" at bounding box center [422, 85] width 9 height 9
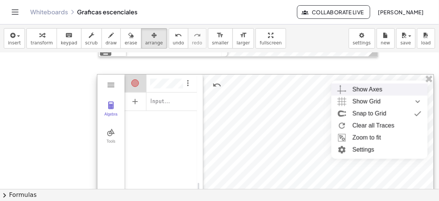
click at [392, 90] on div "Show Axes" at bounding box center [386, 90] width 69 height 12
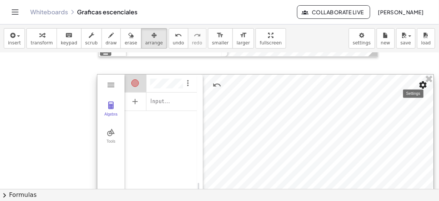
click at [421, 85] on img "Settings" at bounding box center [422, 85] width 9 height 9
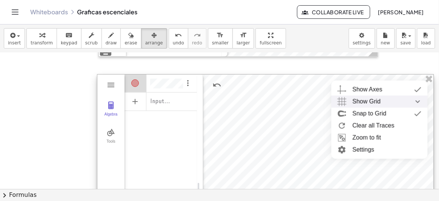
click at [391, 100] on div "Show Grid" at bounding box center [386, 102] width 69 height 12
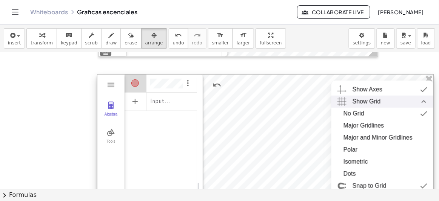
click at [370, 101] on span "Show Grid" at bounding box center [366, 102] width 28 height 12
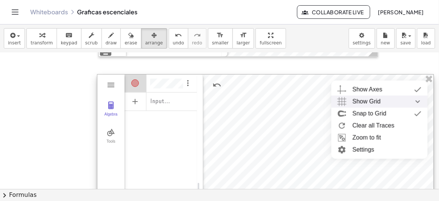
scroll to position [874, 0]
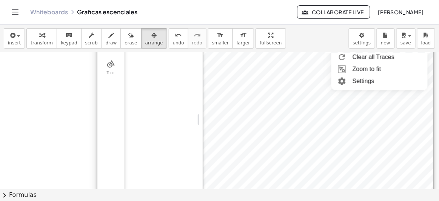
click at [353, 101] on div at bounding box center [265, 120] width 336 height 228
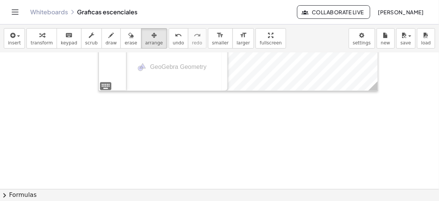
scroll to position [805, 0]
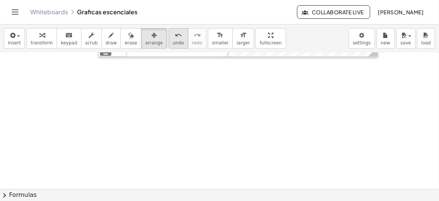
click at [173, 40] on span "undo" at bounding box center [178, 42] width 11 height 5
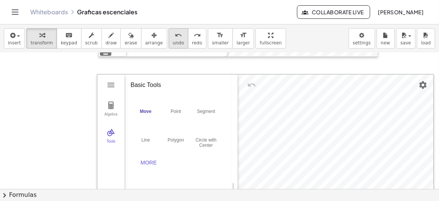
scroll to position [0, 0]
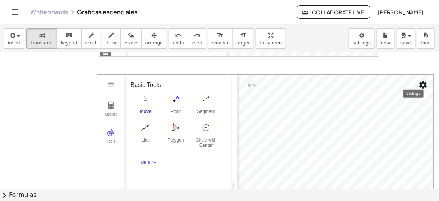
click at [422, 85] on img "Settings" at bounding box center [422, 85] width 9 height 9
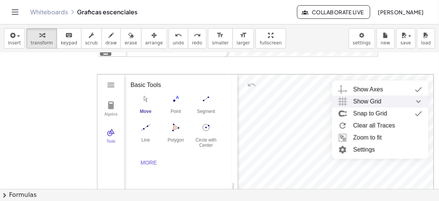
click at [381, 101] on span "Show Grid" at bounding box center [367, 102] width 28 height 12
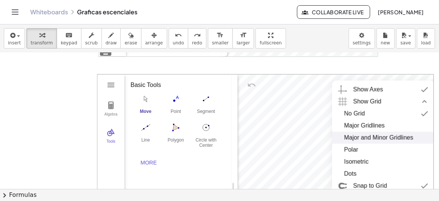
click at [371, 136] on div "Major and Minor Gridlines" at bounding box center [378, 138] width 69 height 12
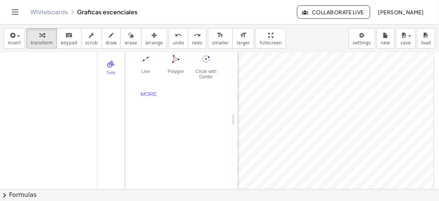
scroll to position [874, 2]
click at [105, 116] on div "Algebra Tools" at bounding box center [110, 120] width 27 height 228
click at [102, 114] on div "Algebra Tools" at bounding box center [110, 120] width 27 height 228
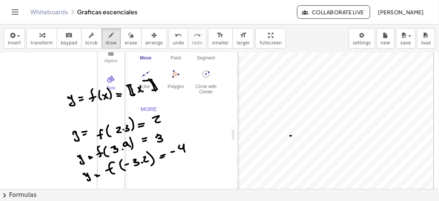
scroll to position [848, 2]
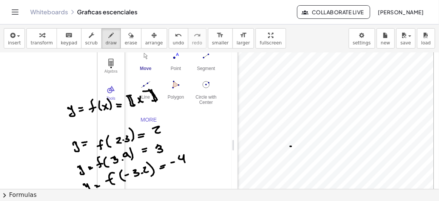
click at [39, 35] on icon "button" at bounding box center [41, 35] width 5 height 9
click at [106, 60] on img "Geometry" at bounding box center [110, 62] width 9 height 9
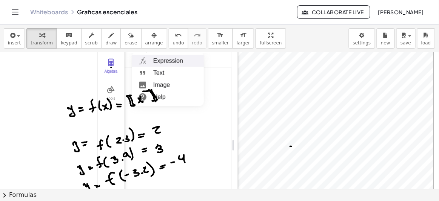
click at [154, 63] on li "Expression" at bounding box center [168, 61] width 72 height 12
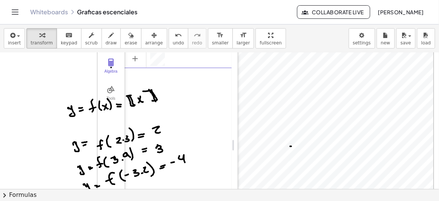
scroll to position [814, 2]
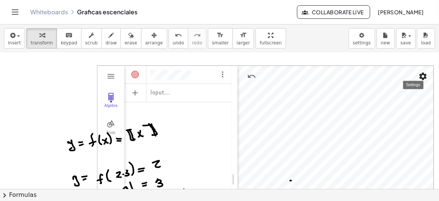
click at [422, 77] on img "Settings" at bounding box center [422, 76] width 9 height 9
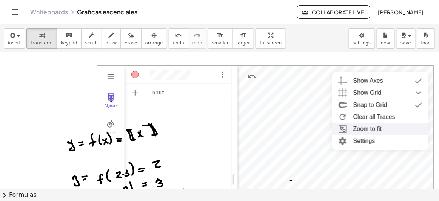
click at [363, 127] on li "Zoom to fit" at bounding box center [380, 129] width 96 height 12
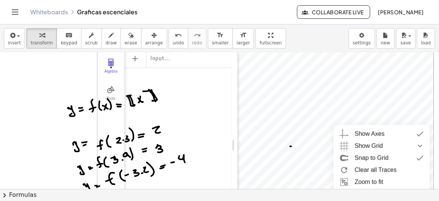
scroll to position [864, 2]
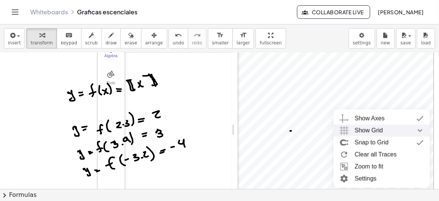
click at [350, 127] on li "Show Grid" at bounding box center [381, 131] width 96 height 12
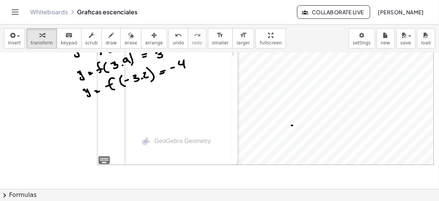
scroll to position [948, 2]
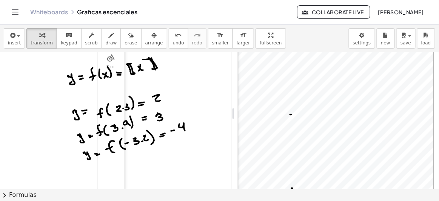
scroll to position [812, 2]
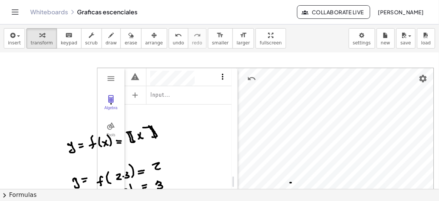
click at [218, 74] on img "Options" at bounding box center [222, 76] width 9 height 9
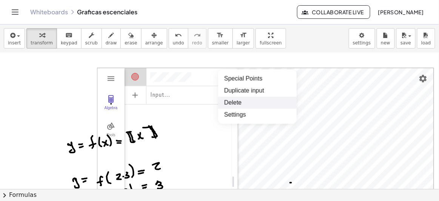
click at [230, 100] on li "Delete" at bounding box center [257, 103] width 78 height 12
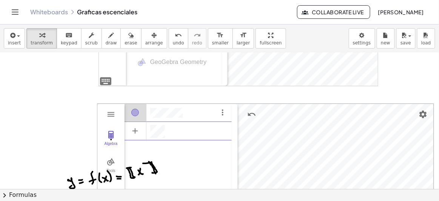
scroll to position [787, 2]
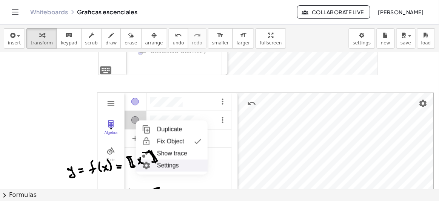
click at [157, 166] on li "Settings" at bounding box center [172, 166] width 72 height 12
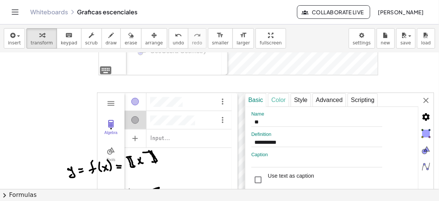
click at [276, 98] on div "Color" at bounding box center [278, 101] width 21 height 14
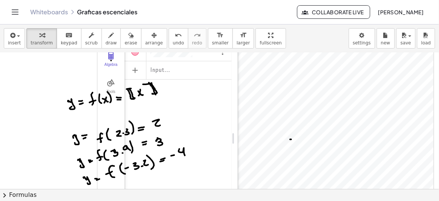
scroll to position [821, 2]
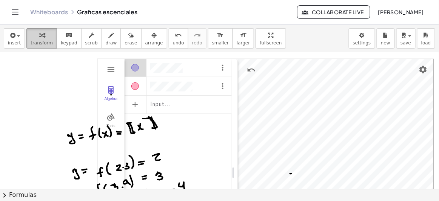
click at [39, 37] on icon "button" at bounding box center [41, 35] width 5 height 9
click at [39, 38] on icon "button" at bounding box center [41, 35] width 5 height 9
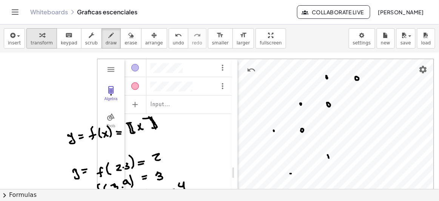
click at [37, 40] on span "transform" at bounding box center [42, 42] width 22 height 5
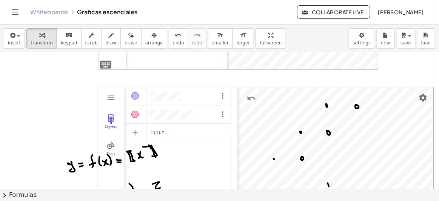
scroll to position [788, 2]
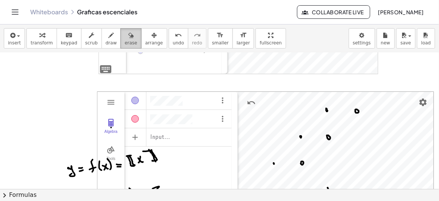
click at [124, 37] on div "button" at bounding box center [130, 35] width 12 height 9
drag, startPoint x: 366, startPoint y: 119, endPoint x: 370, endPoint y: 171, distance: 52.6
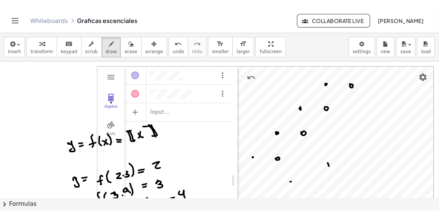
scroll to position [13, 0]
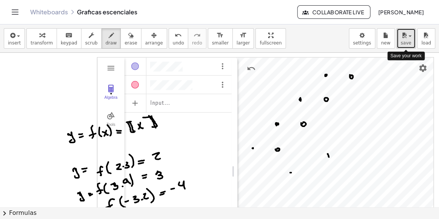
click at [406, 35] on icon "button" at bounding box center [404, 35] width 7 height 9
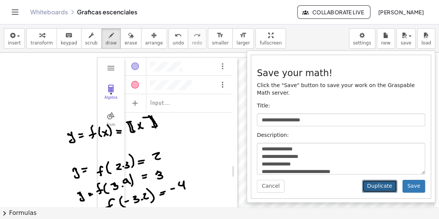
click at [384, 180] on button "Duplicate" at bounding box center [379, 186] width 35 height 13
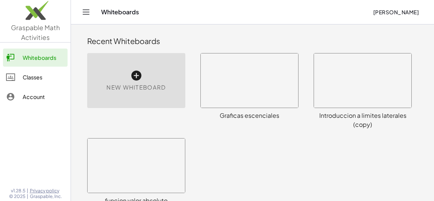
click at [251, 115] on div "Graficas escenciales" at bounding box center [249, 115] width 98 height 9
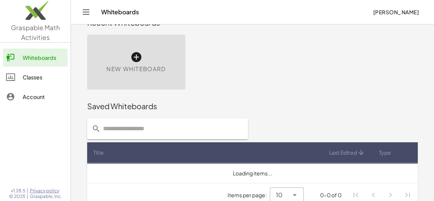
scroll to position [29, 0]
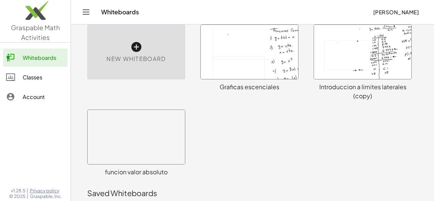
scroll to position [185, 0]
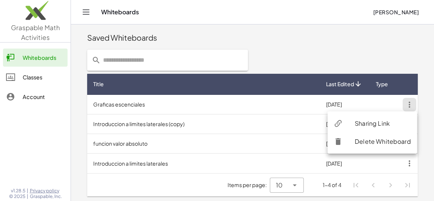
click at [371, 123] on div "Sharing Link" at bounding box center [383, 123] width 56 height 9
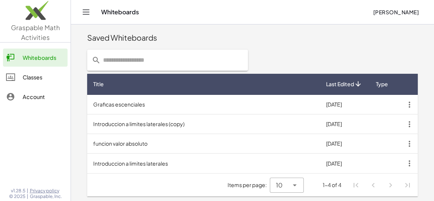
scroll to position [167, 0]
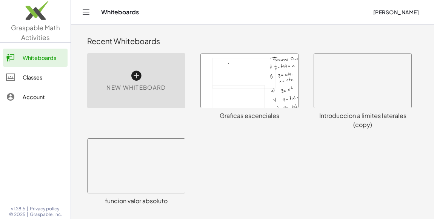
scroll to position [137, 0]
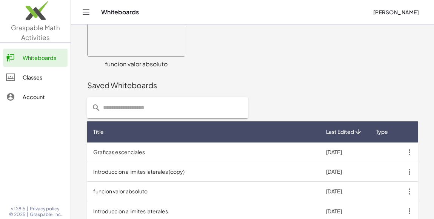
click at [409, 151] on icon "button" at bounding box center [409, 153] width 14 height 14
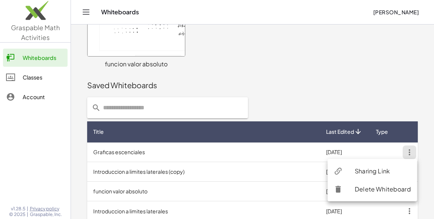
click at [367, 170] on div "Sharing Link" at bounding box center [383, 171] width 56 height 9
